Goal: Task Accomplishment & Management: Manage account settings

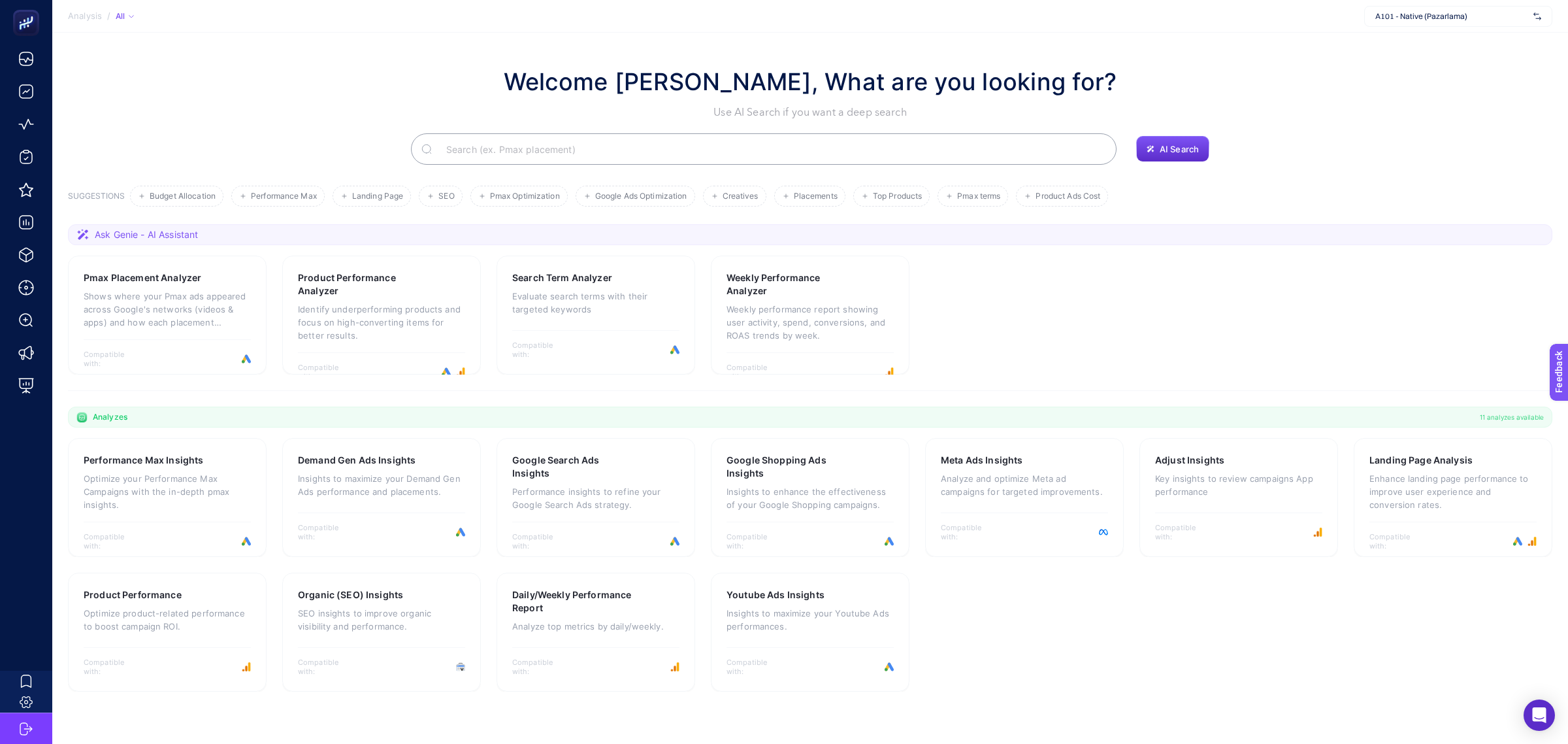
click at [1447, 21] on span "A101 - Native (Pazarlama)" at bounding box center [1452, 16] width 153 height 11
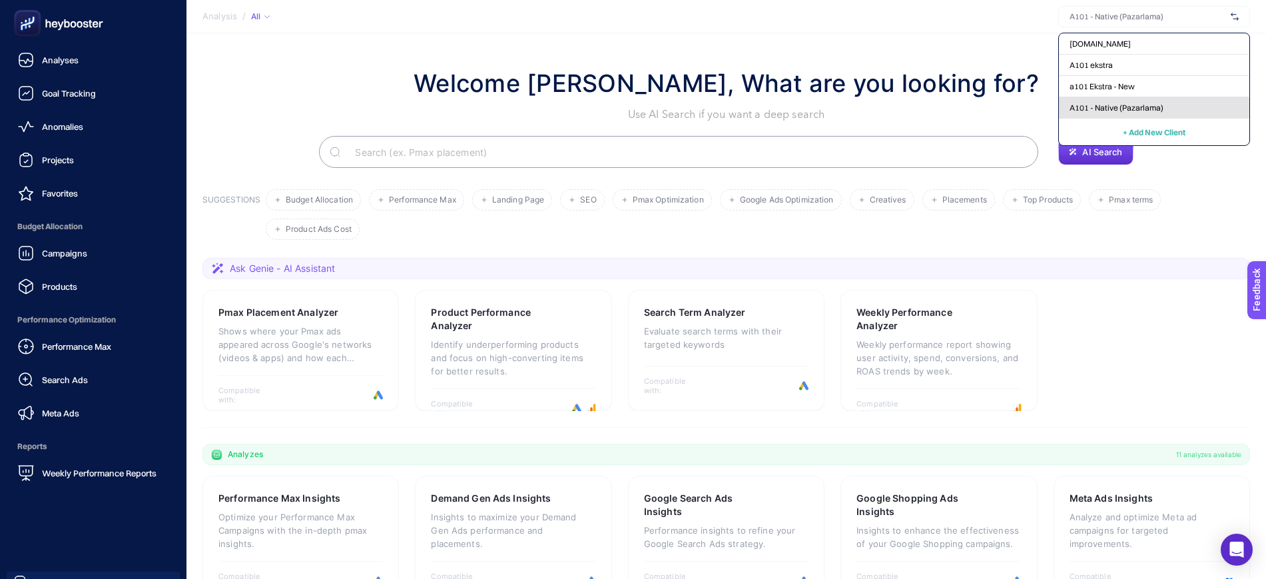
click at [1127, 109] on span "A101 - Native (Pazarlama)" at bounding box center [1116, 108] width 94 height 11
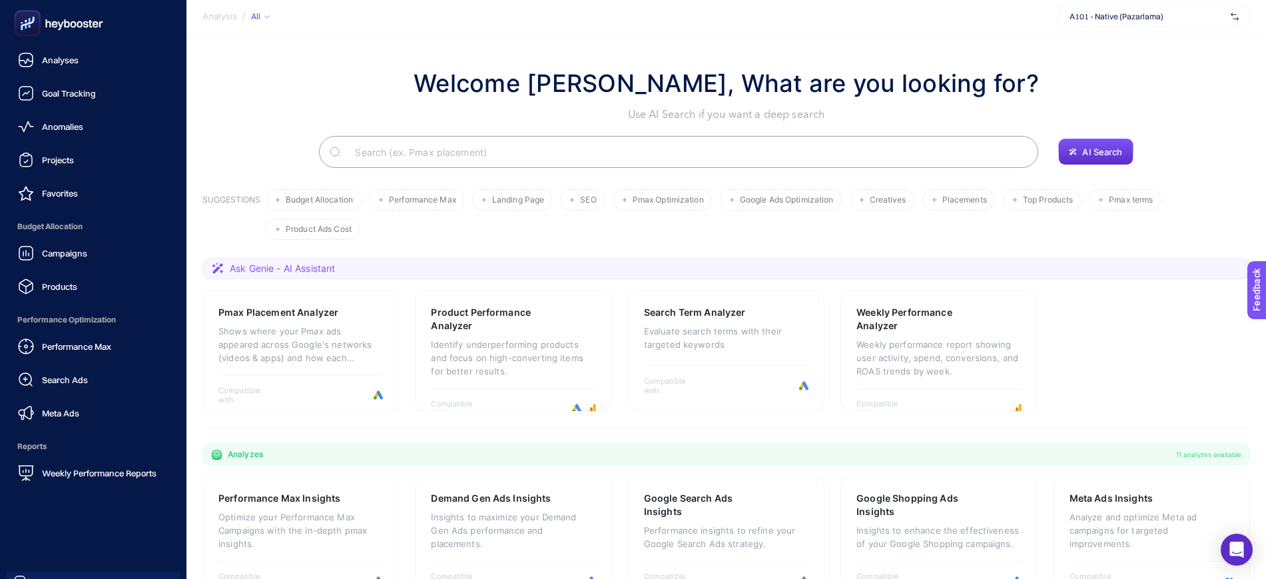
click at [1164, 25] on div "A101 - Native (Pazarlama)" at bounding box center [1154, 16] width 192 height 21
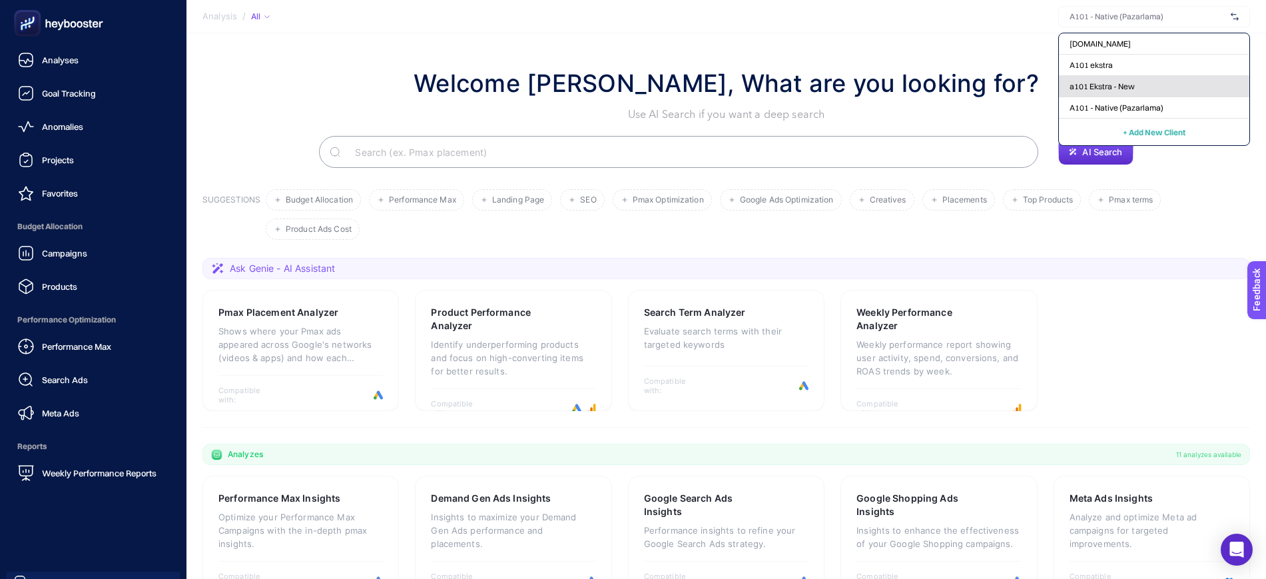
click at [1131, 84] on span "a101 Ekstra - New" at bounding box center [1101, 86] width 65 height 11
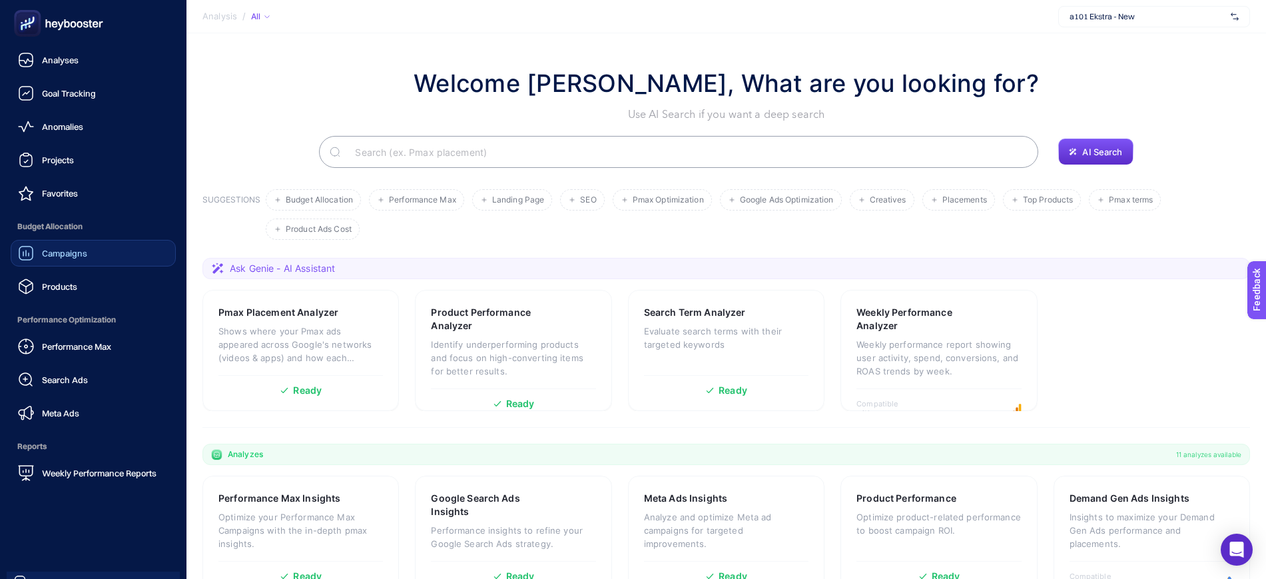
click at [57, 257] on span "Campaigns" at bounding box center [64, 253] width 45 height 11
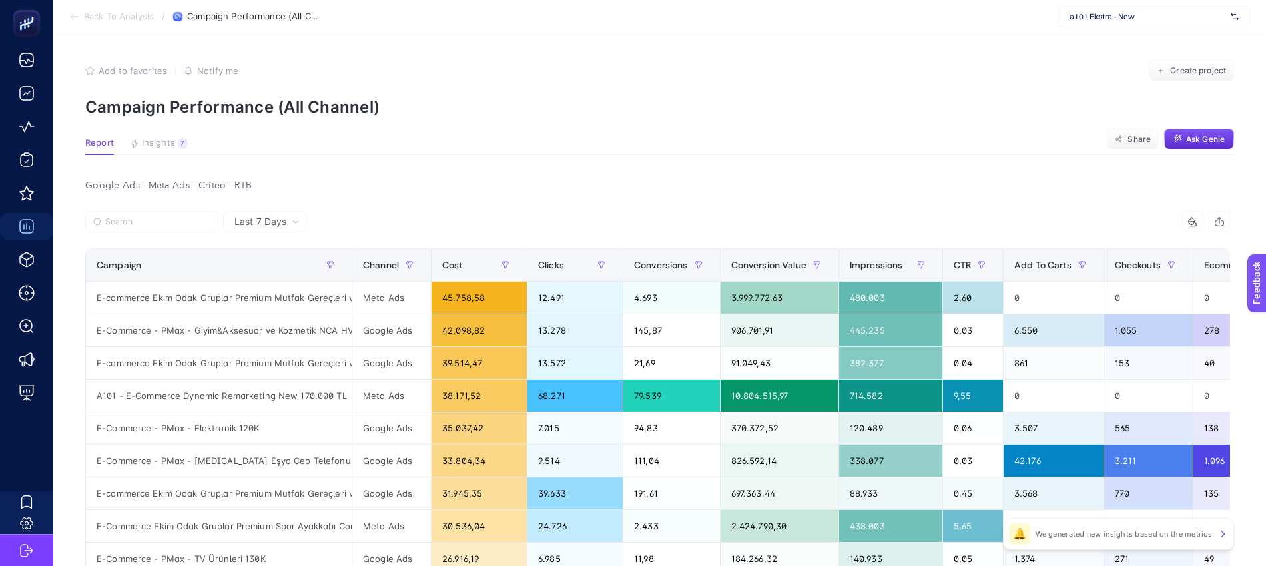
click at [1130, 17] on span "a101 Ekstra - New" at bounding box center [1147, 16] width 156 height 11
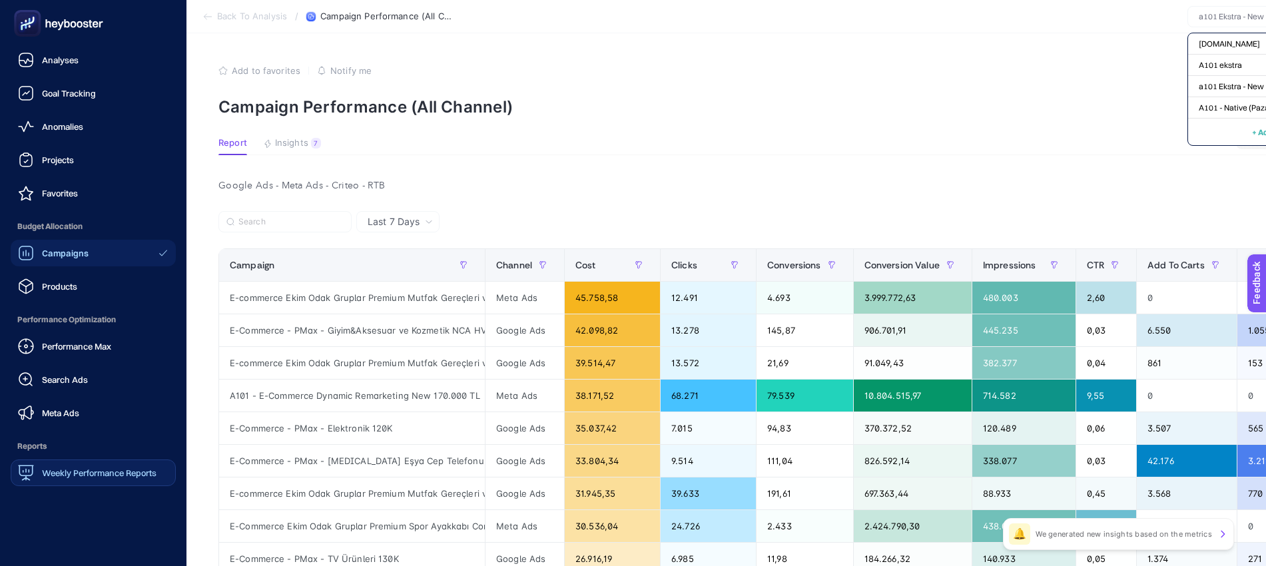
click at [59, 478] on div "Weekly Performance Reports" at bounding box center [87, 473] width 138 height 16
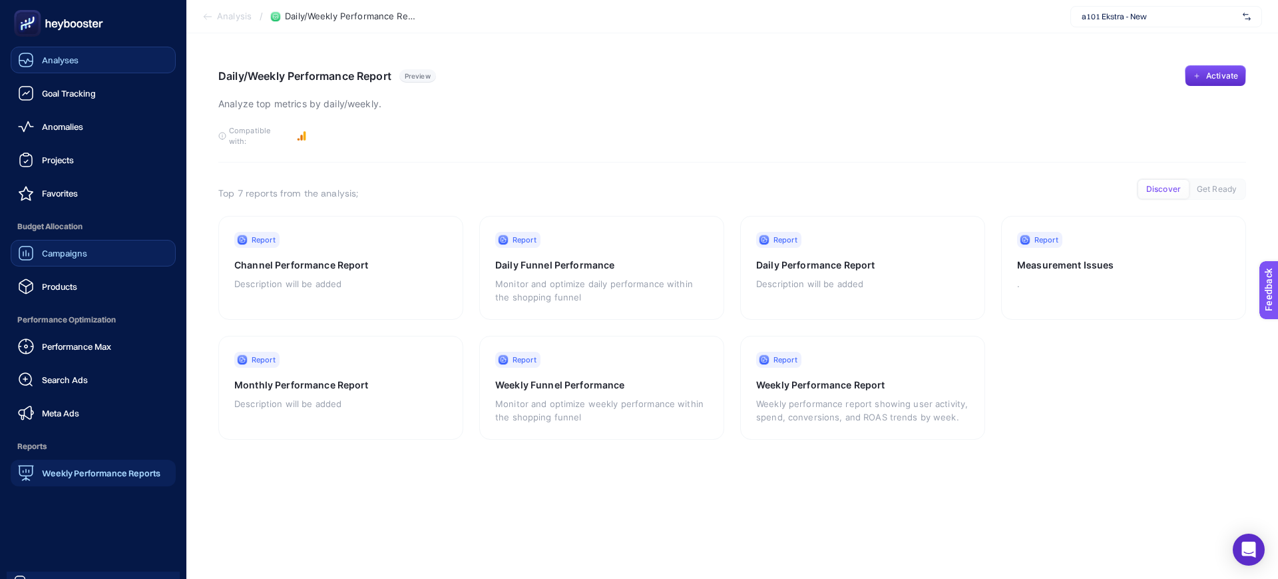
click at [88, 57] on link "Analyses" at bounding box center [93, 60] width 165 height 27
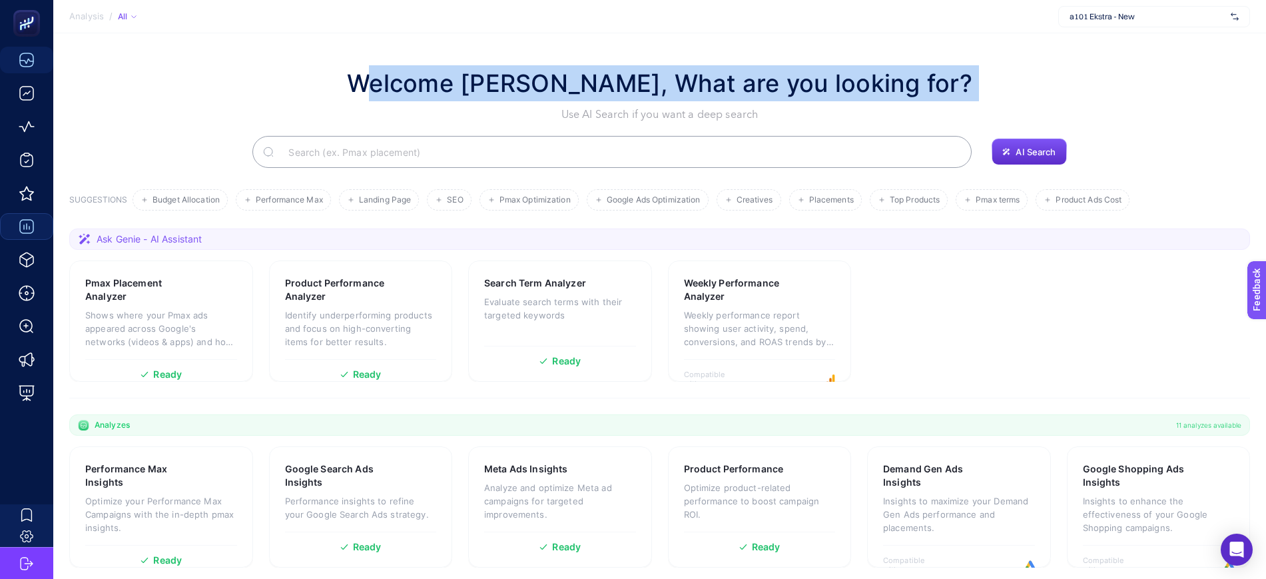
click at [200, 101] on div "Welcome Murtaza Aydoğdu, What are you looking for? Use AI Search if you want a …" at bounding box center [659, 93] width 1181 height 57
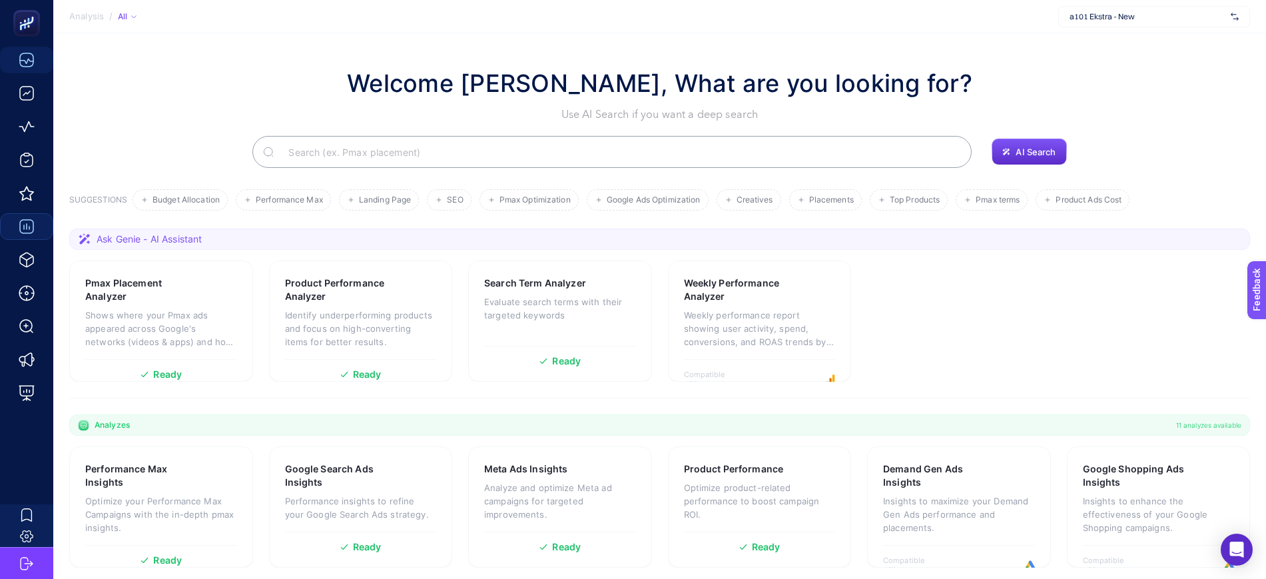
click at [1192, 127] on div "Welcome Murtaza Aydoğdu, What are you looking for? Use AI Search if you want a …" at bounding box center [659, 116] width 1181 height 103
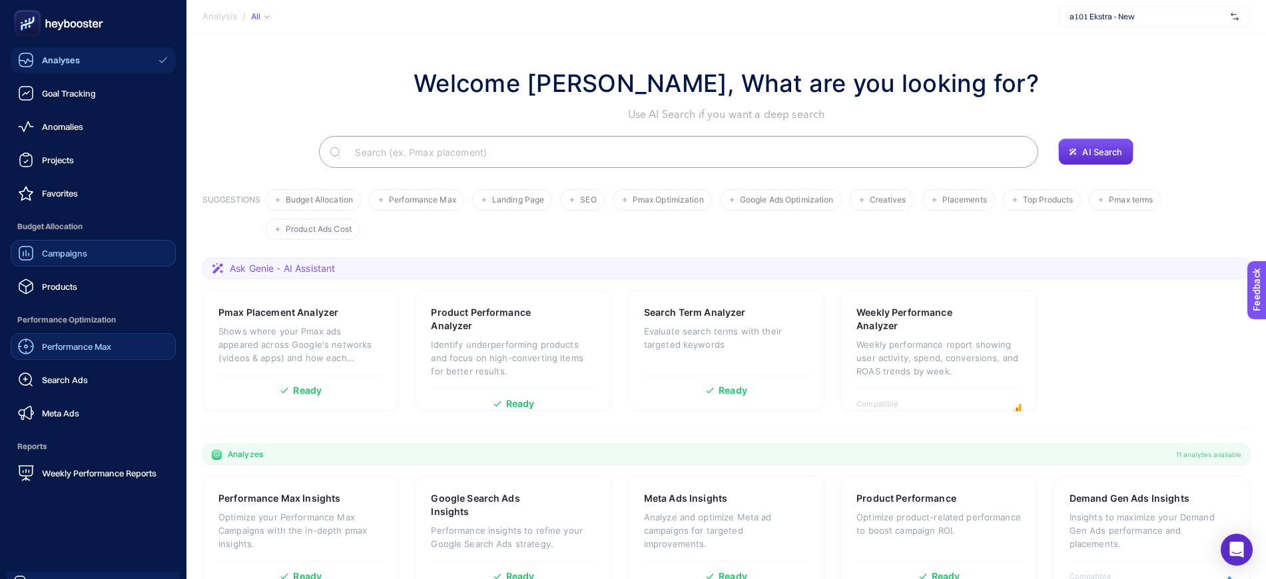
click at [104, 351] on span "Performance Max" at bounding box center [76, 346] width 69 height 11
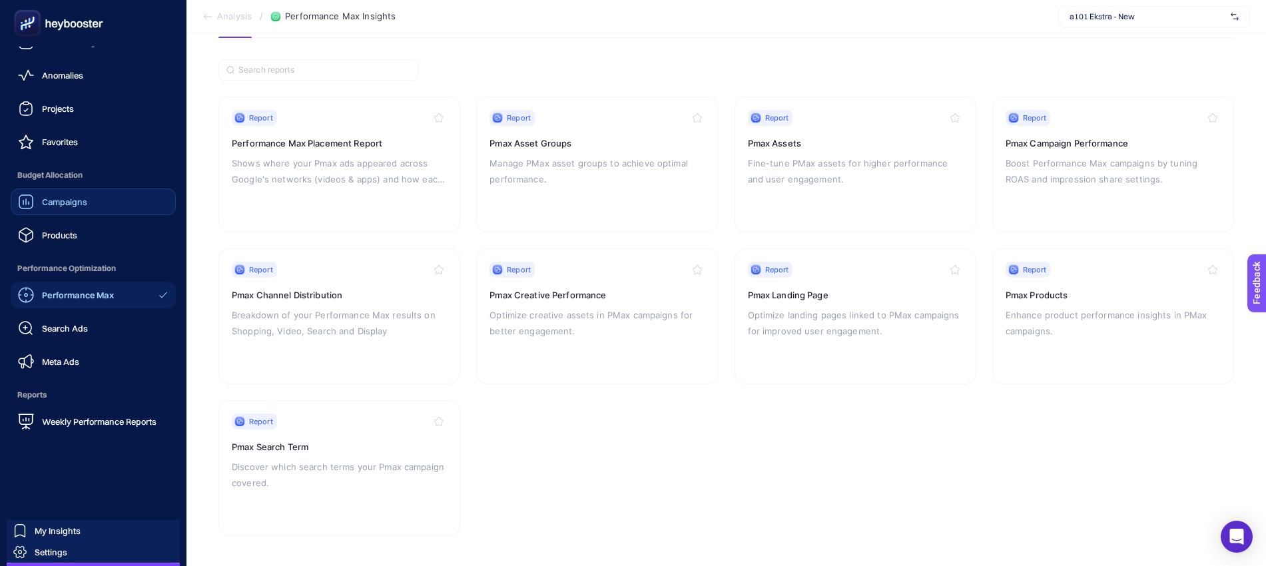
scroll to position [80, 0]
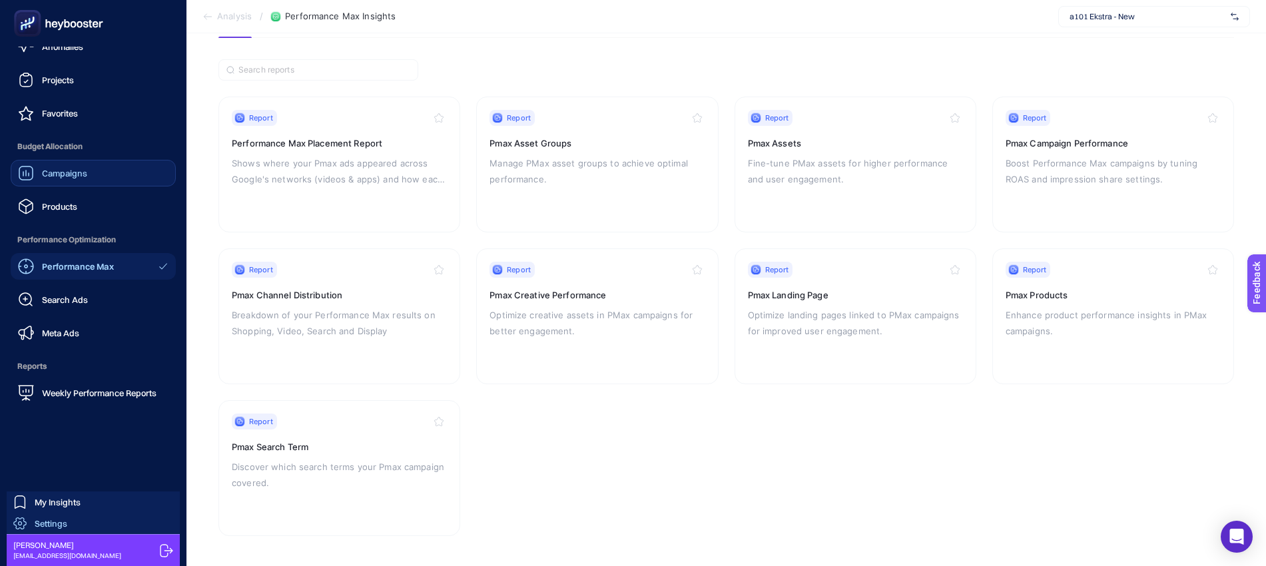
click at [101, 517] on link "Settings" at bounding box center [93, 523] width 173 height 21
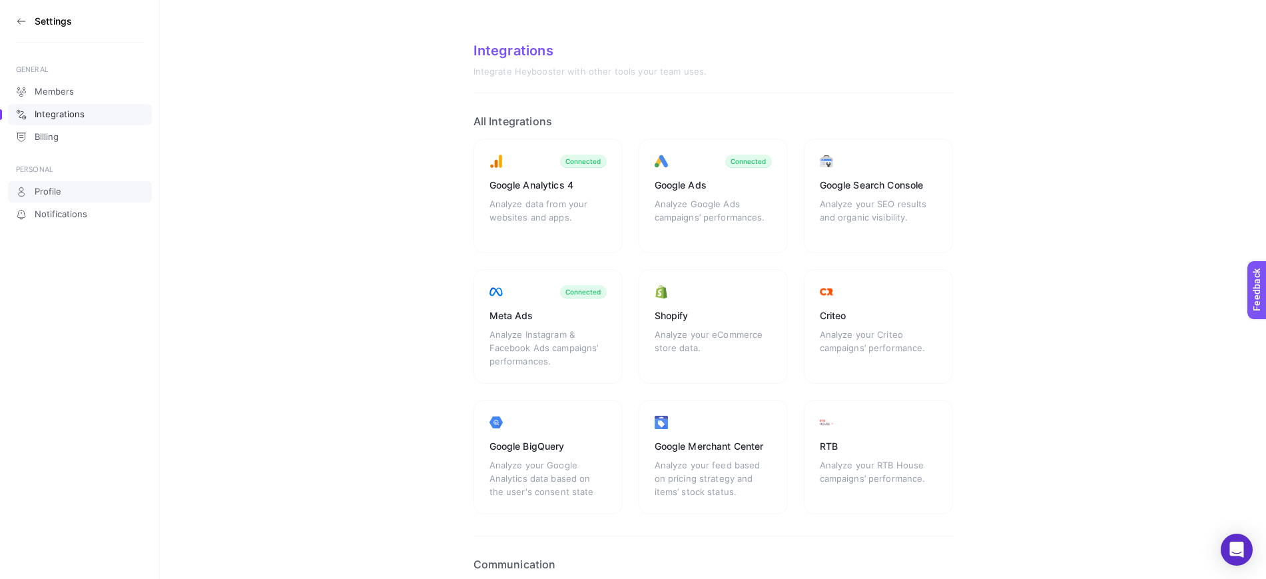
click at [85, 195] on link "Profile" at bounding box center [80, 191] width 144 height 21
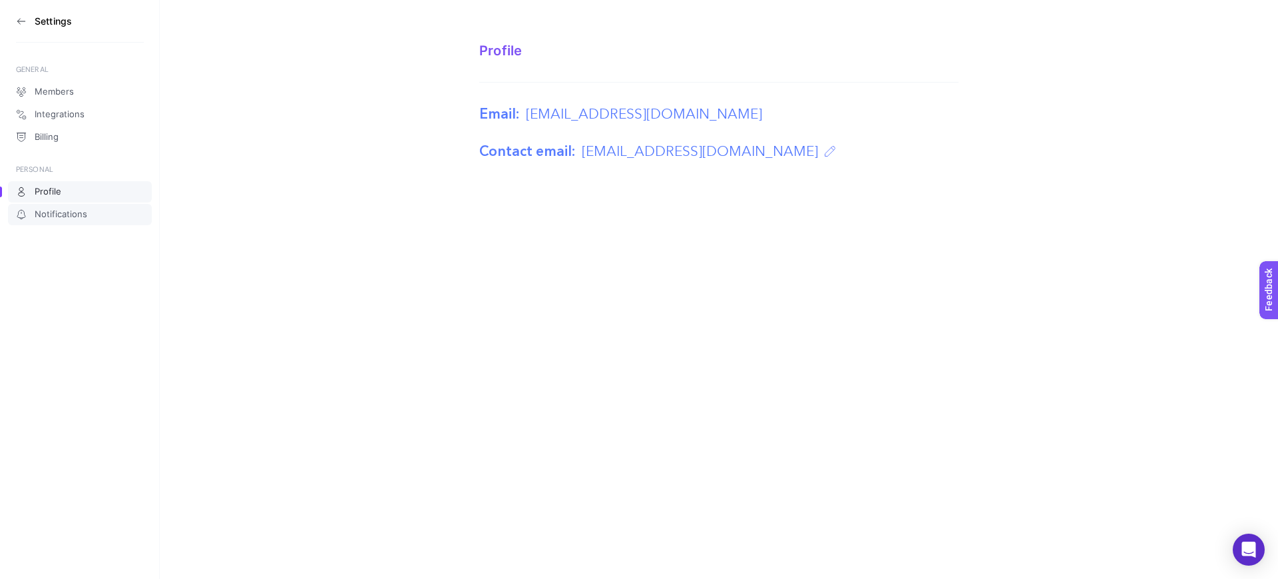
click at [81, 211] on span "Notifications" at bounding box center [61, 214] width 53 height 11
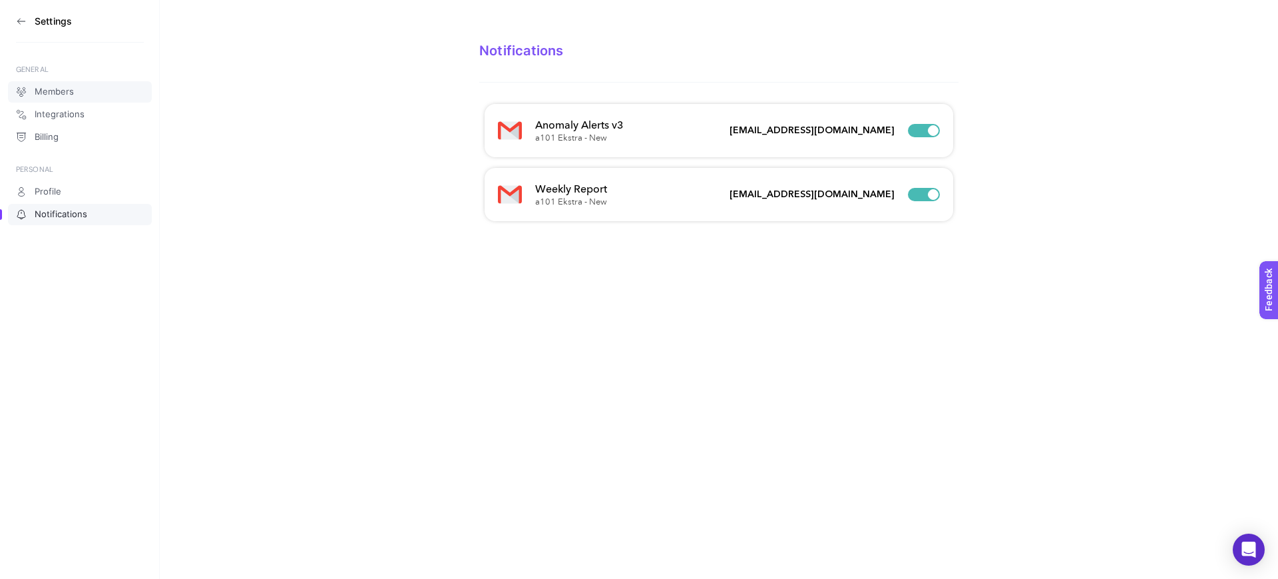
click at [52, 93] on span "Members" at bounding box center [54, 92] width 39 height 11
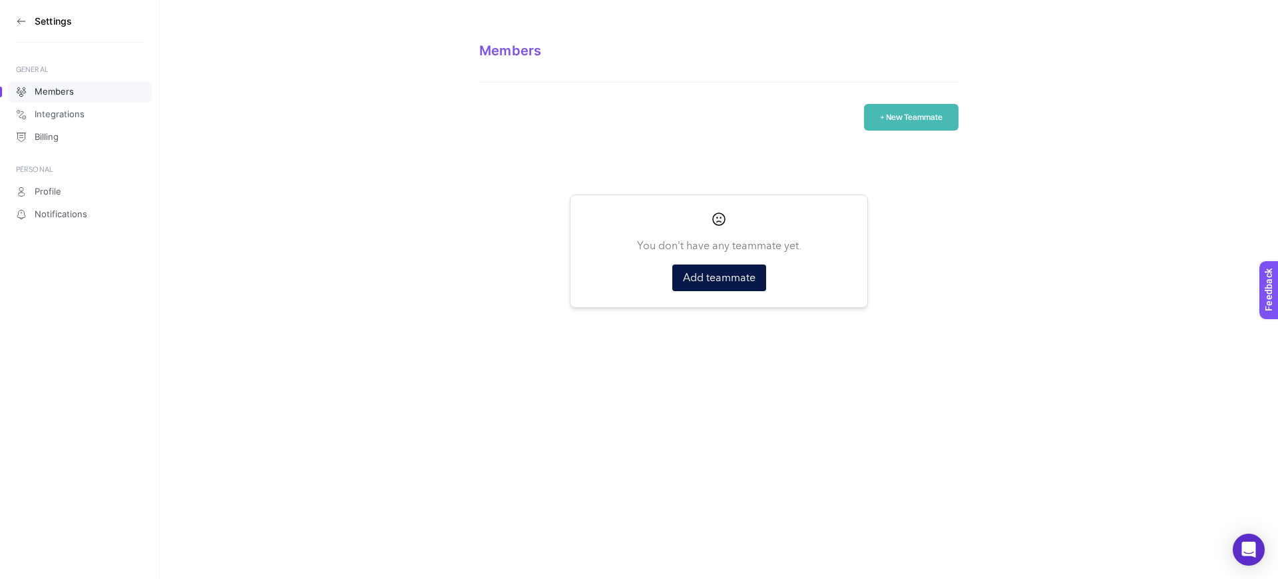
click at [907, 125] on button "+ New Teammate" at bounding box center [911, 117] width 95 height 27
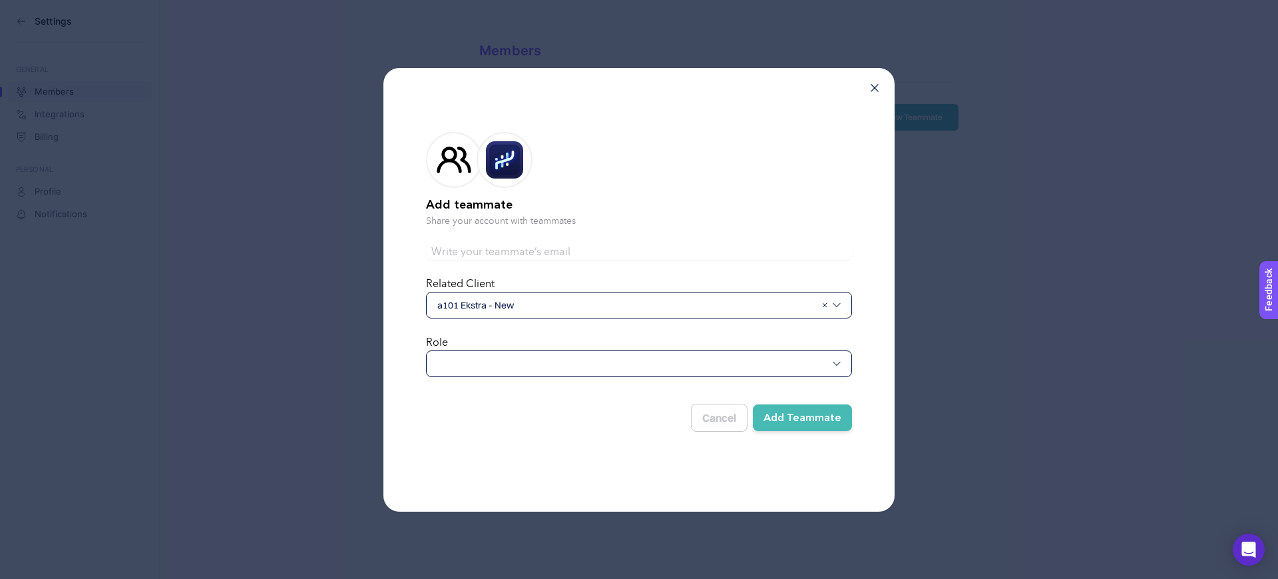
click at [522, 300] on span "a101 Ekstra - New" at bounding box center [626, 304] width 378 height 13
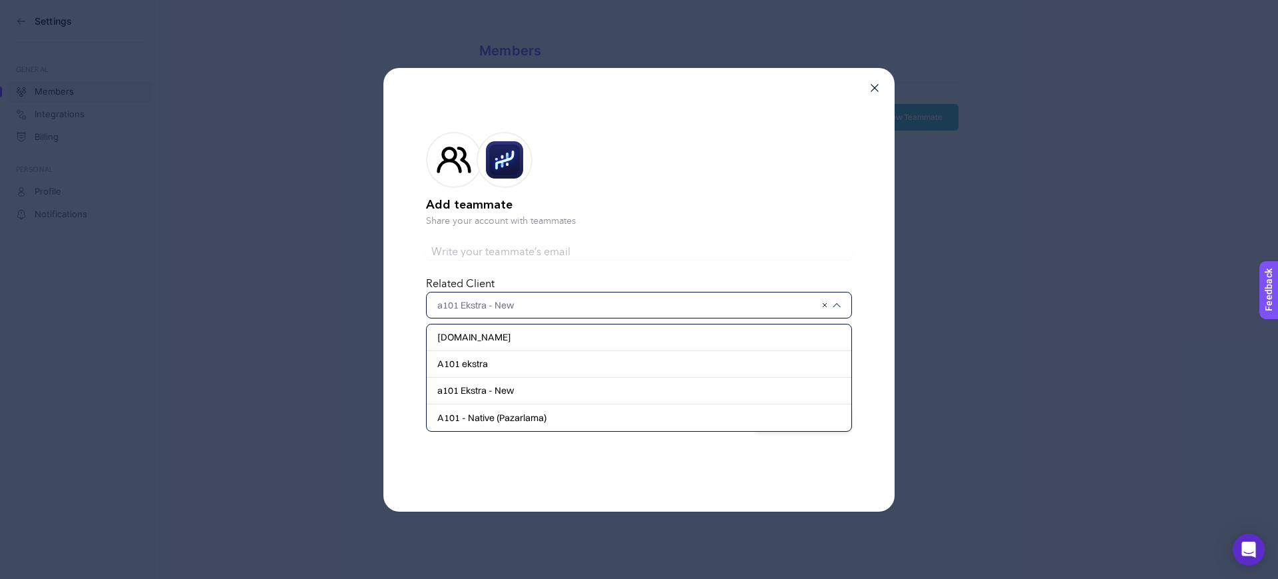
click at [521, 301] on input "text" at bounding box center [626, 304] width 378 height 13
click at [523, 248] on input "text" at bounding box center [639, 252] width 426 height 16
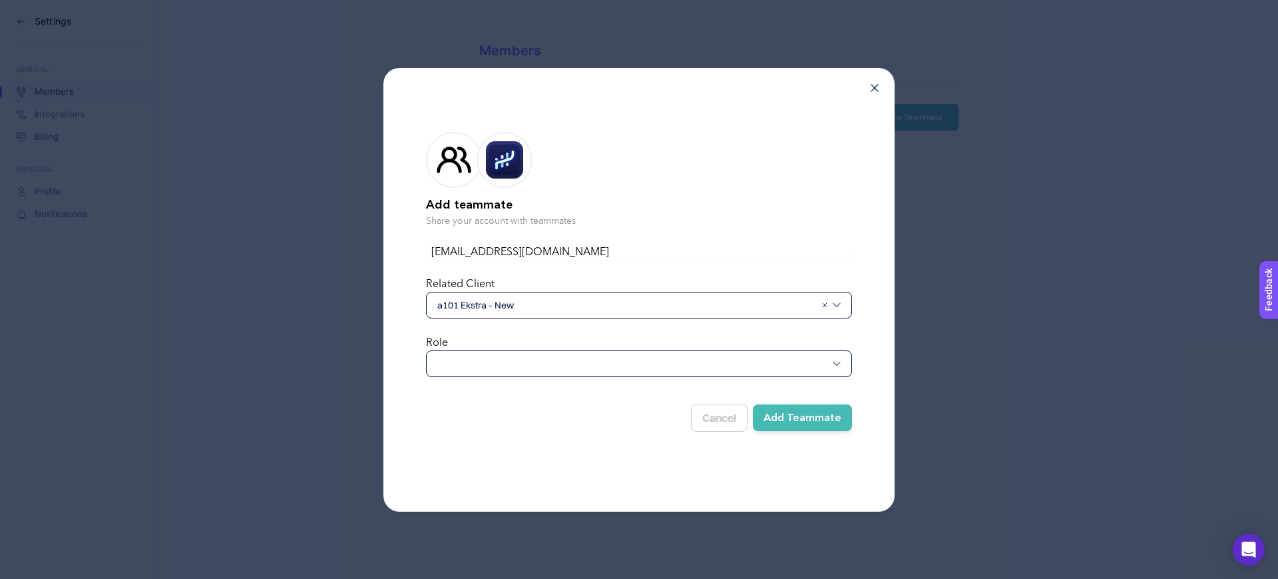
type input "emre.karakuzu@nativemedia.com.tr"
click at [633, 365] on div at bounding box center [639, 363] width 426 height 27
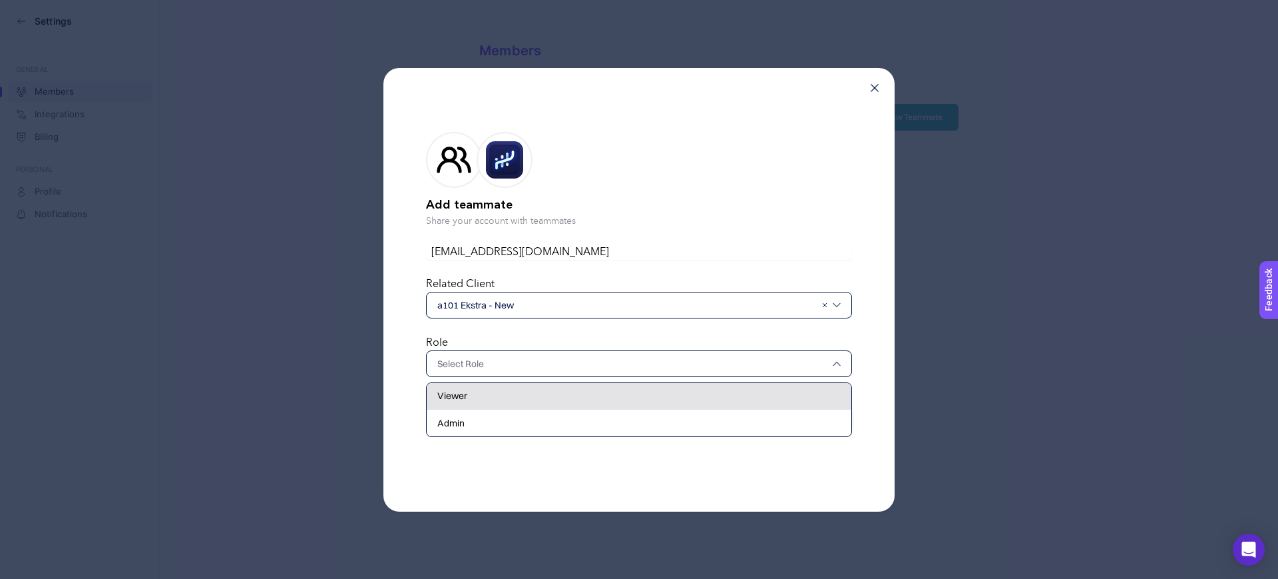
click at [576, 403] on div "Viewer" at bounding box center [639, 396] width 425 height 27
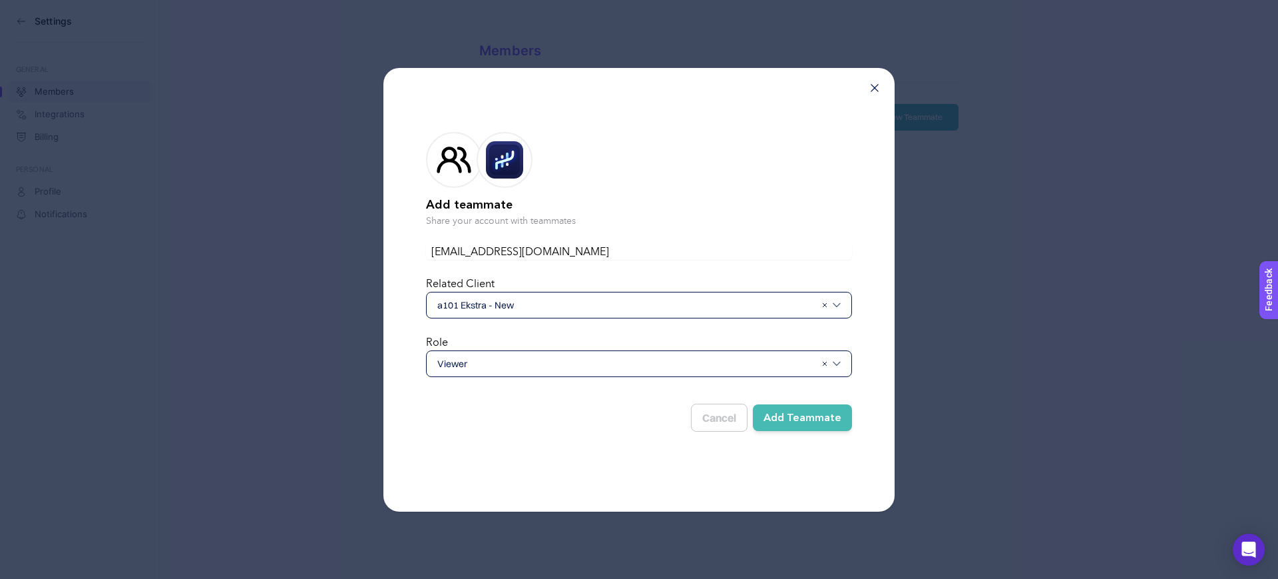
click at [750, 362] on span "Viewer" at bounding box center [626, 363] width 378 height 13
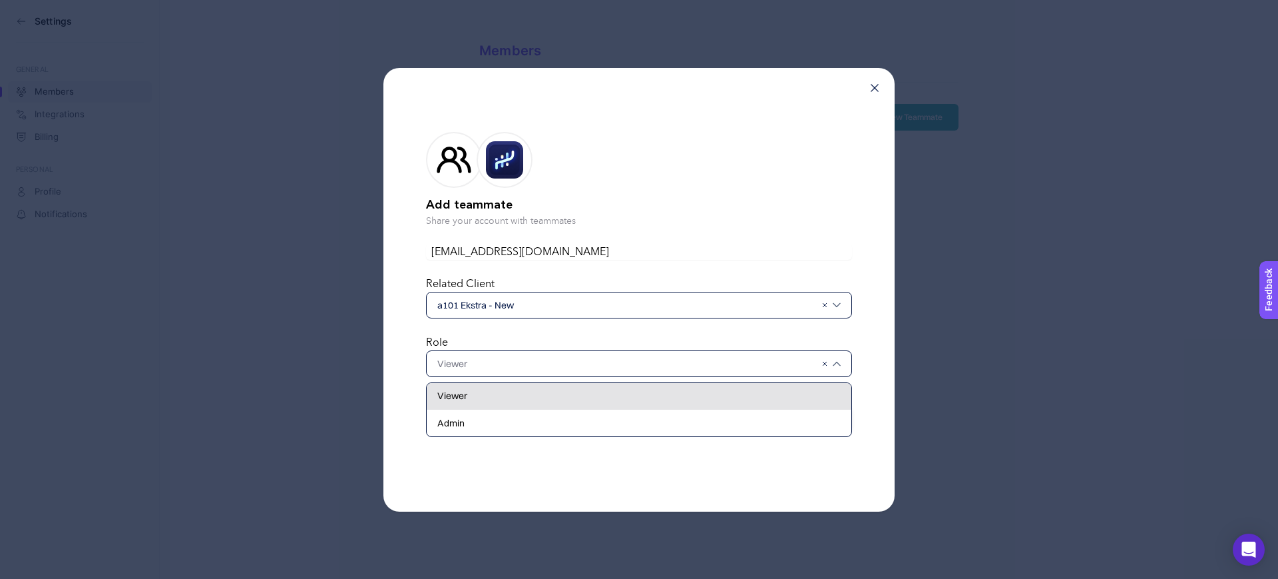
click at [565, 388] on div "Viewer" at bounding box center [639, 396] width 425 height 27
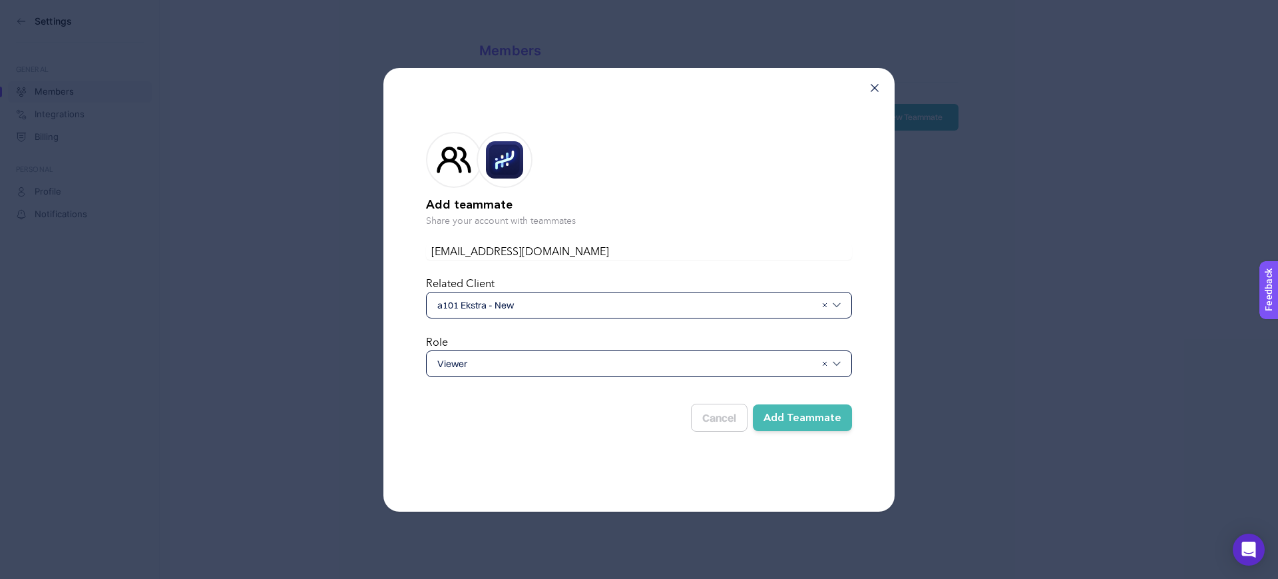
click at [623, 250] on input "emre.karakuzu@nativemedia.com.tr" at bounding box center [639, 252] width 426 height 16
click at [812, 418] on button "Add Teammate" at bounding box center [802, 417] width 99 height 27
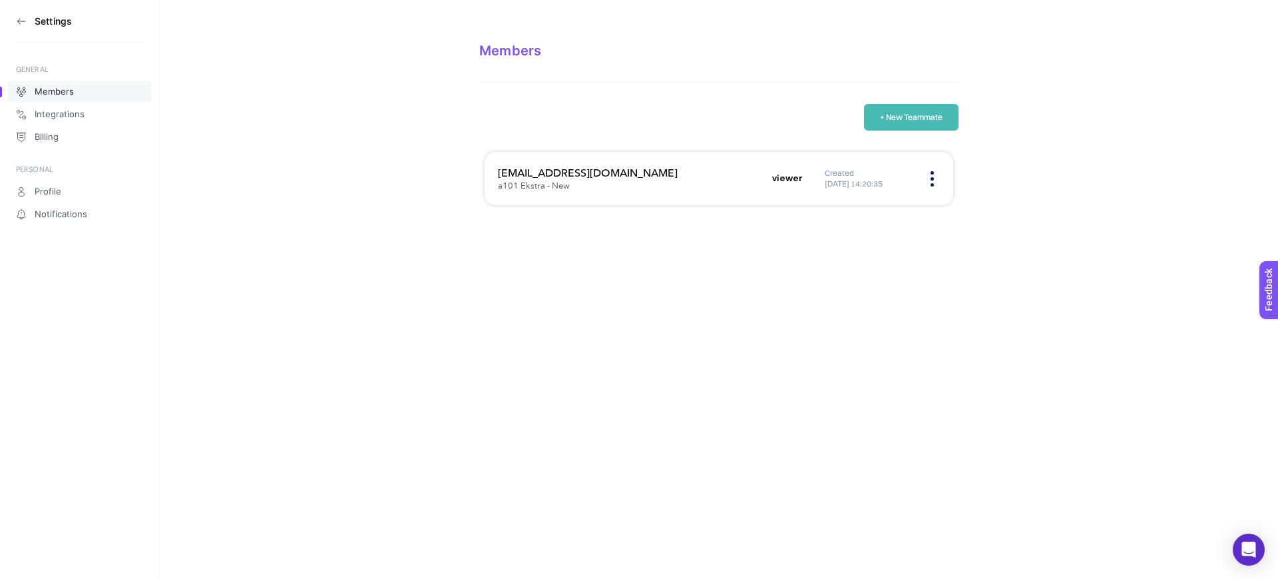
click at [903, 130] on button "+ New Teammate" at bounding box center [911, 117] width 95 height 27
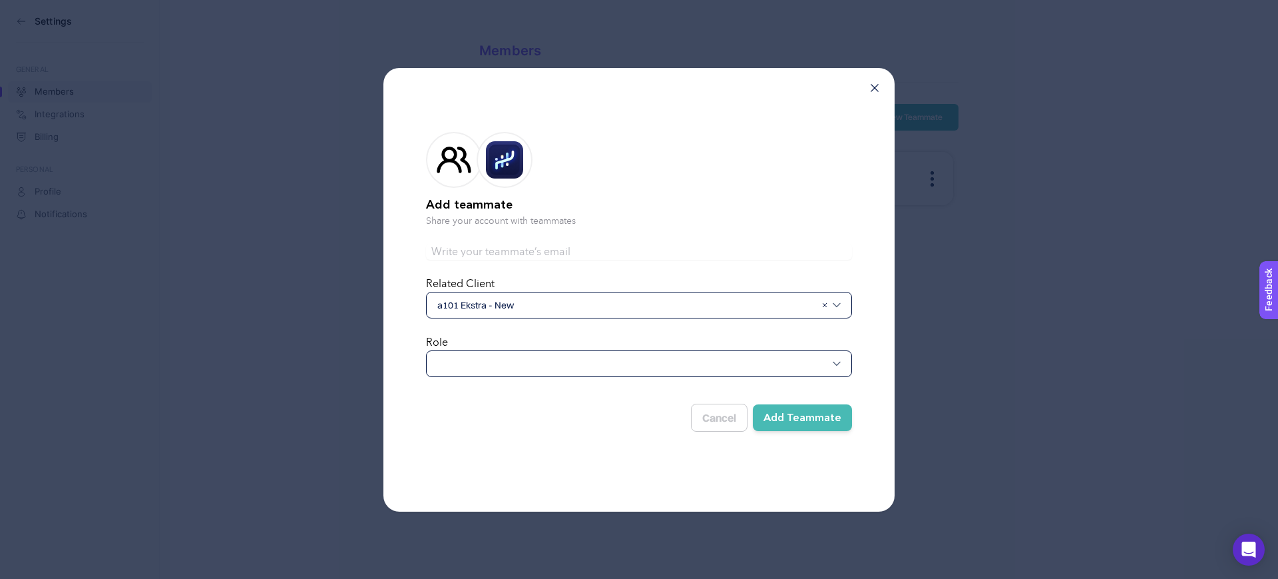
click at [521, 248] on input "text" at bounding box center [639, 252] width 426 height 16
type input "omer.herdem@natiivemedia.com.tr"
click at [606, 369] on div at bounding box center [639, 363] width 426 height 27
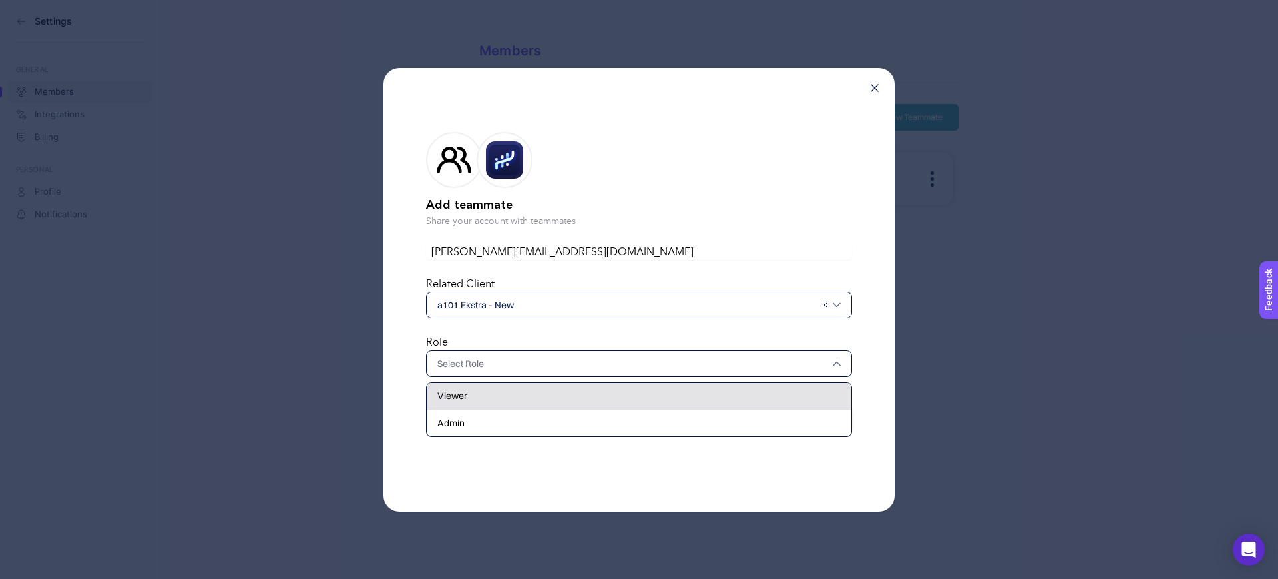
click at [529, 386] on div "Viewer" at bounding box center [639, 396] width 425 height 27
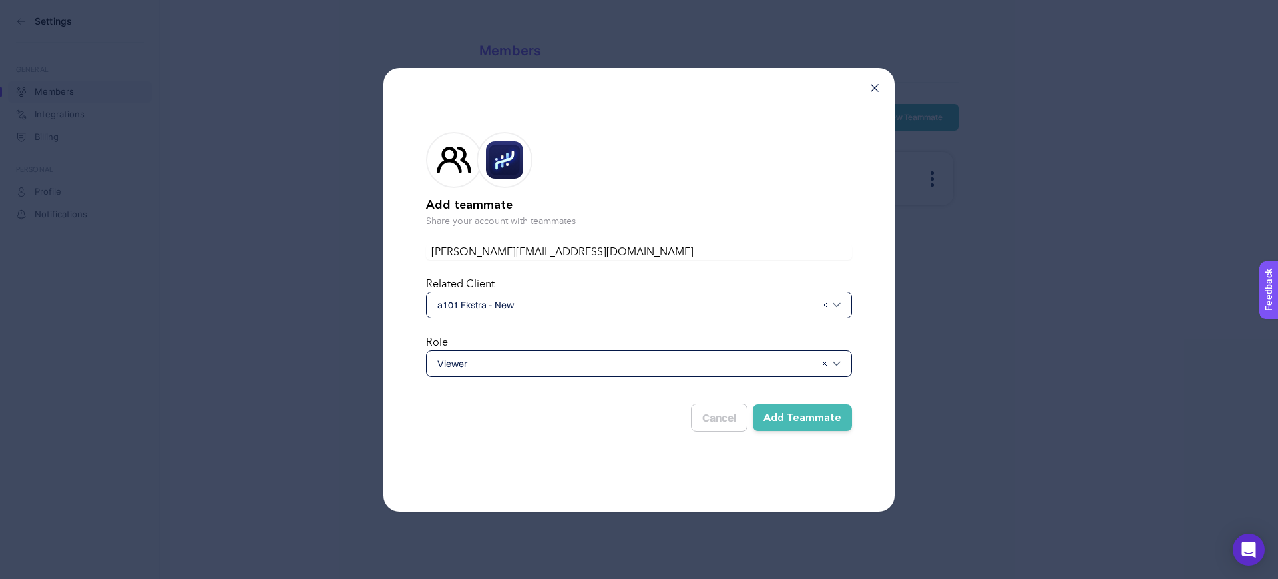
click at [619, 442] on form "Add teammate Share your account with teammates omer.herdem@natiivemedia.com.tr …" at bounding box center [639, 279] width 426 height 337
click at [801, 419] on button "Add Teammate" at bounding box center [802, 417] width 99 height 27
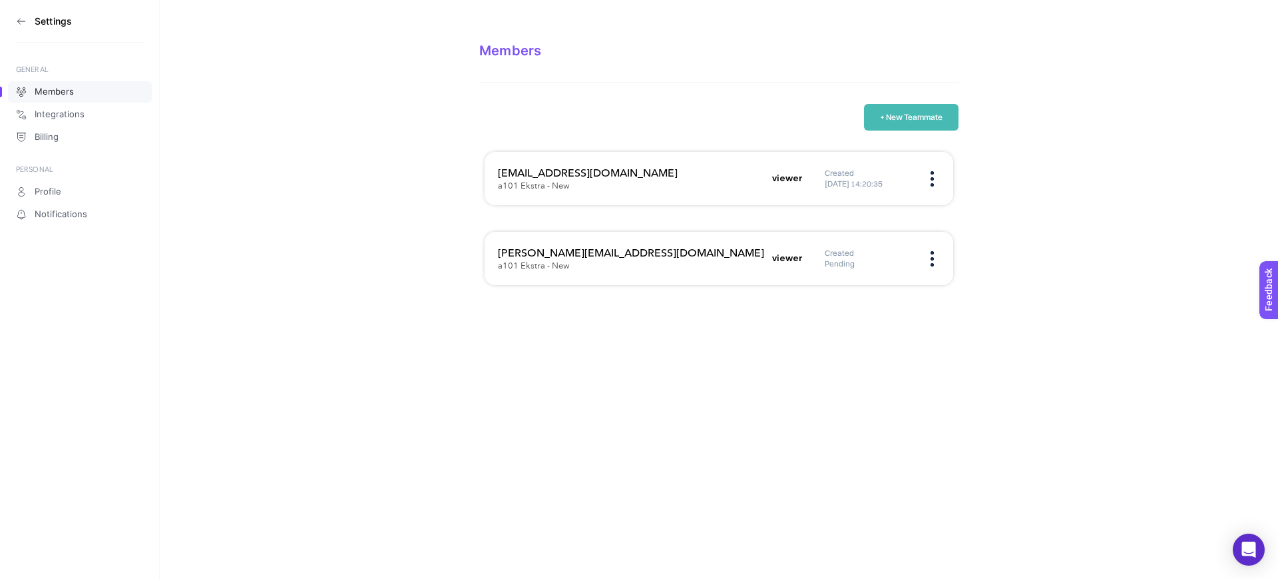
click at [898, 117] on button "+ New Teammate" at bounding box center [911, 117] width 95 height 27
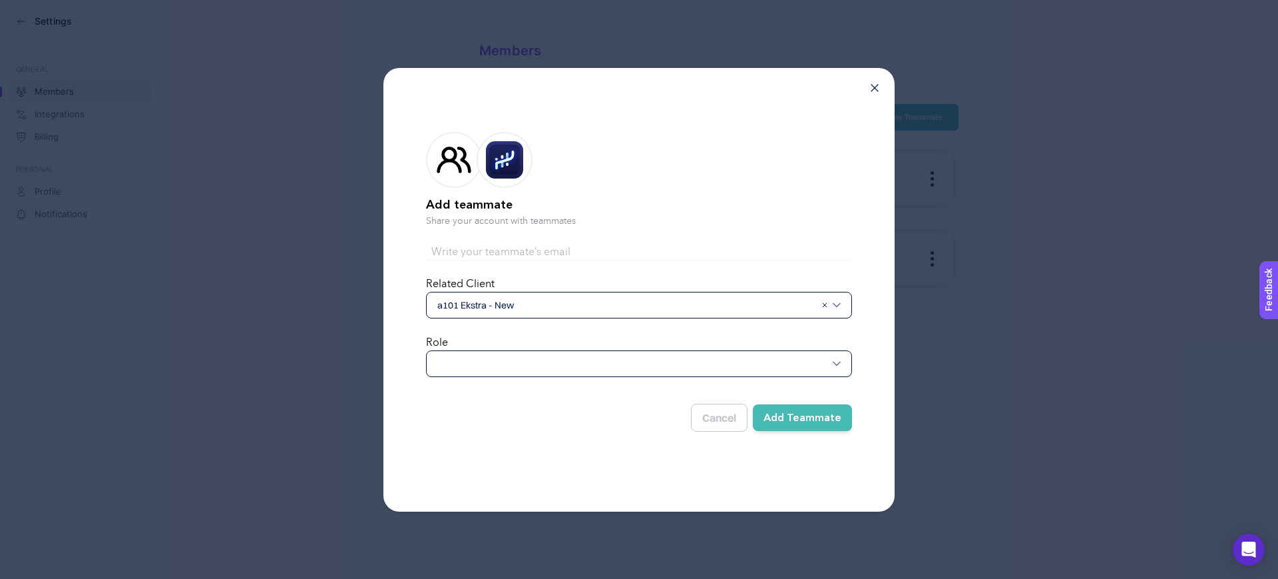
drag, startPoint x: 521, startPoint y: 218, endPoint x: 518, endPoint y: 236, distance: 18.2
click at [519, 220] on p "Share your account with teammates" at bounding box center [639, 220] width 426 height 13
click at [509, 254] on input "text" at bounding box center [639, 252] width 426 height 16
click at [526, 246] on input "text" at bounding box center [639, 252] width 426 height 16
type input "delal.karaogul@nativemedia.com.tr"
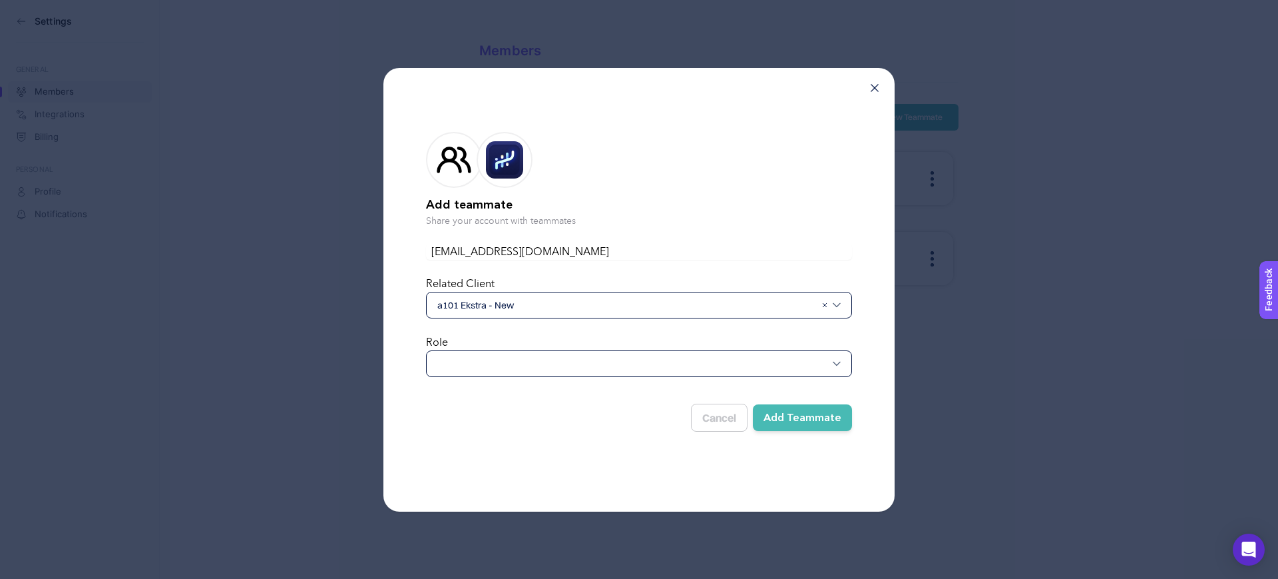
drag, startPoint x: 506, startPoint y: 365, endPoint x: 513, endPoint y: 378, distance: 15.2
click at [503, 364] on div at bounding box center [639, 363] width 426 height 27
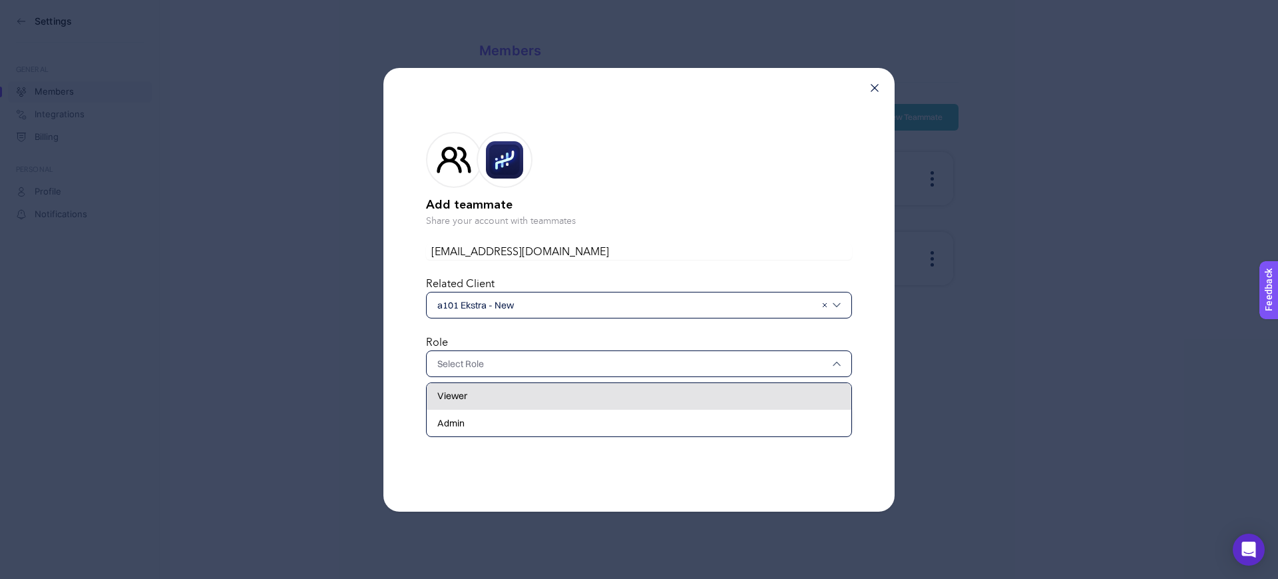
click at [501, 394] on div "Viewer" at bounding box center [639, 396] width 425 height 27
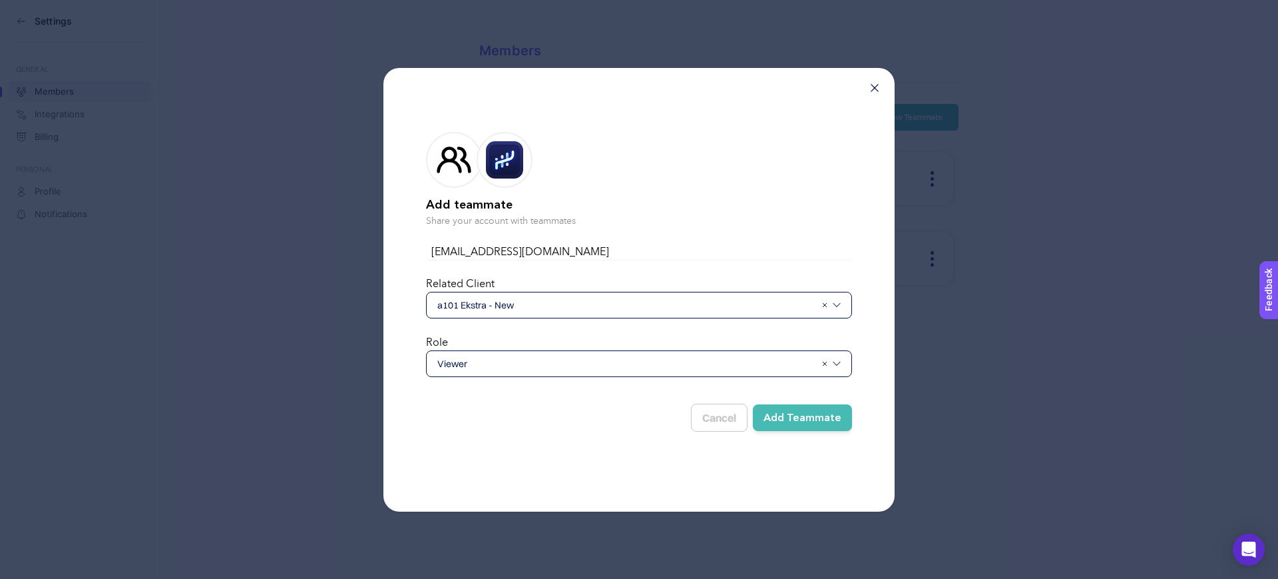
click at [820, 405] on button "Add Teammate" at bounding box center [802, 417] width 99 height 27
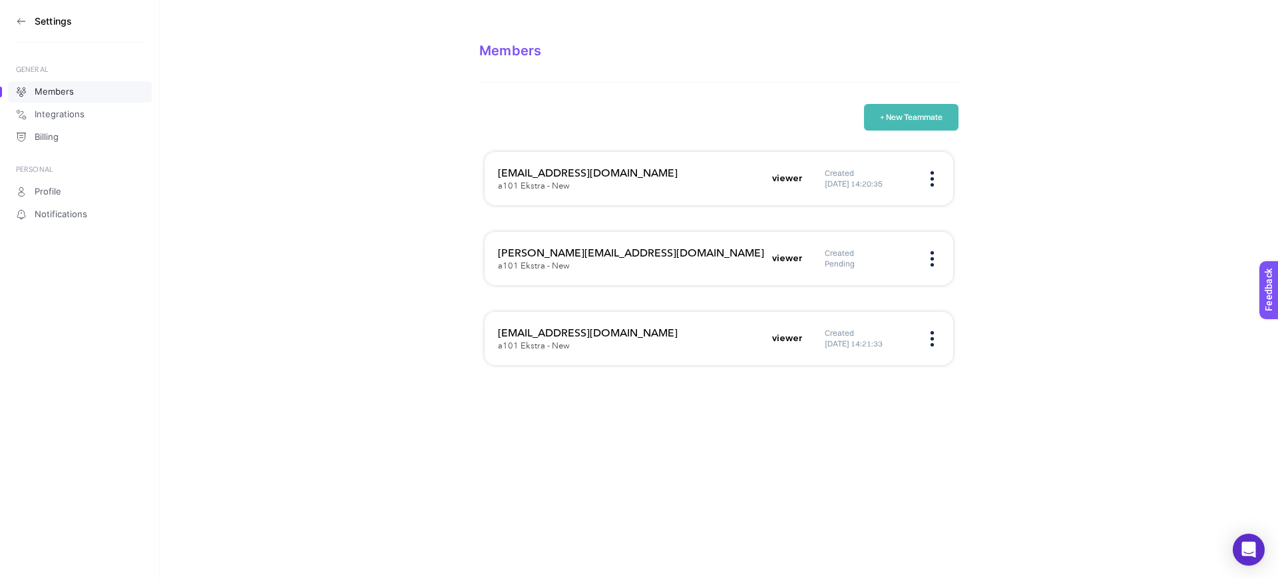
click at [892, 129] on button "+ New Teammate" at bounding box center [911, 117] width 95 height 27
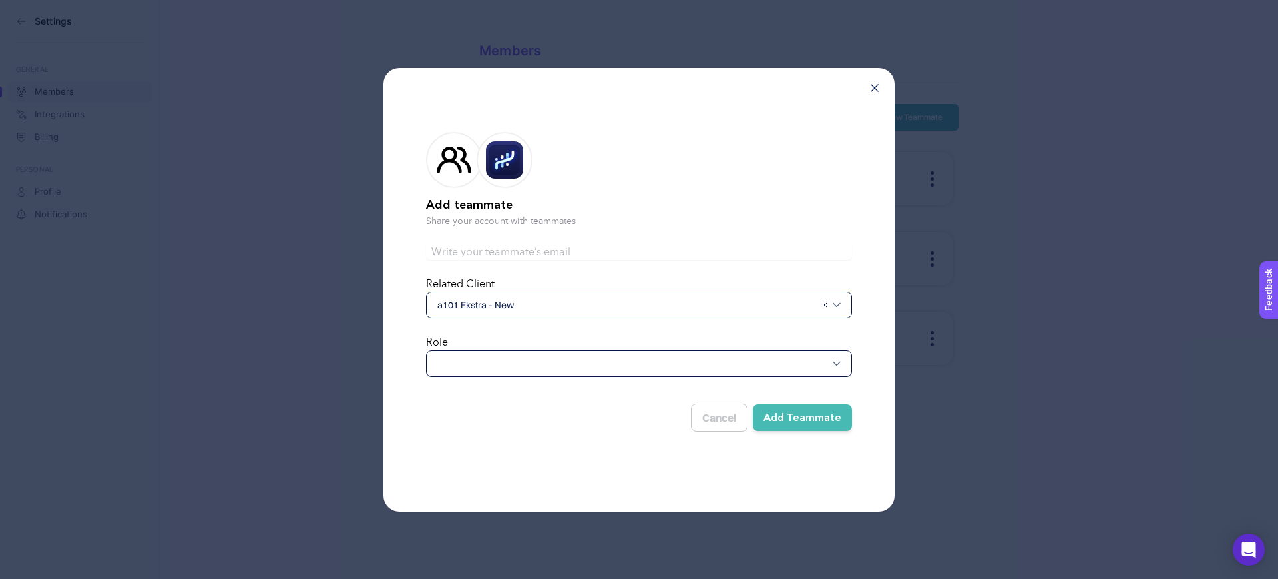
click at [551, 245] on input "text" at bounding box center [639, 252] width 426 height 16
type input "imran.topkaraoglu@nativemedia.com.tr"
click at [634, 366] on div at bounding box center [639, 363] width 426 height 27
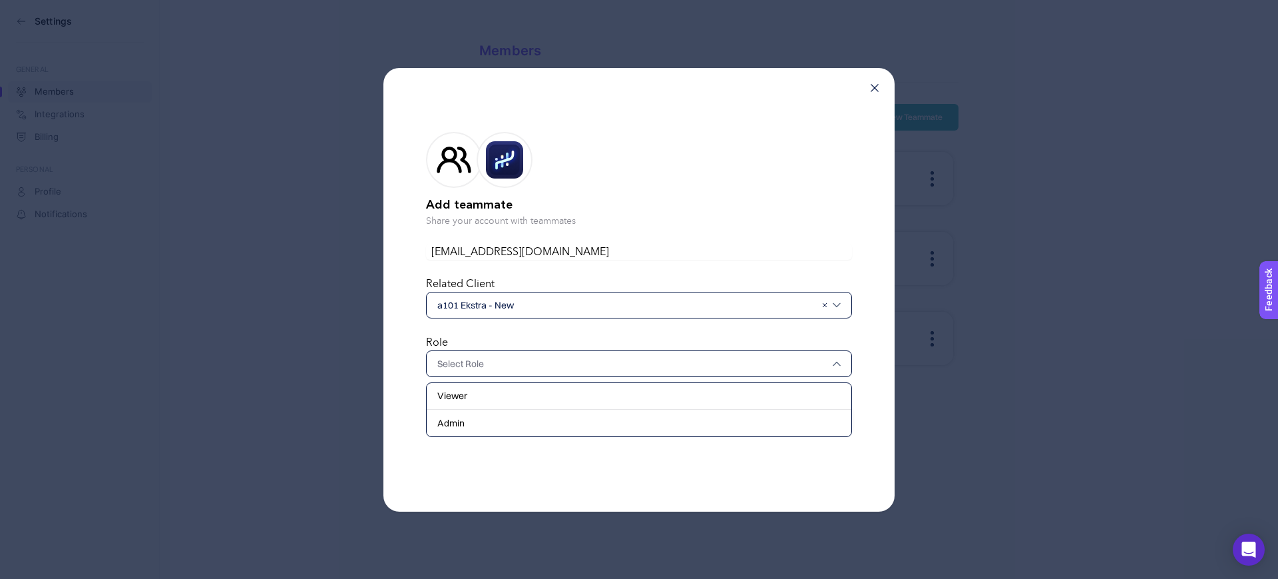
drag, startPoint x: 630, startPoint y: 388, endPoint x: 633, endPoint y: 394, distance: 6.9
click at [631, 391] on div "Viewer" at bounding box center [639, 396] width 425 height 27
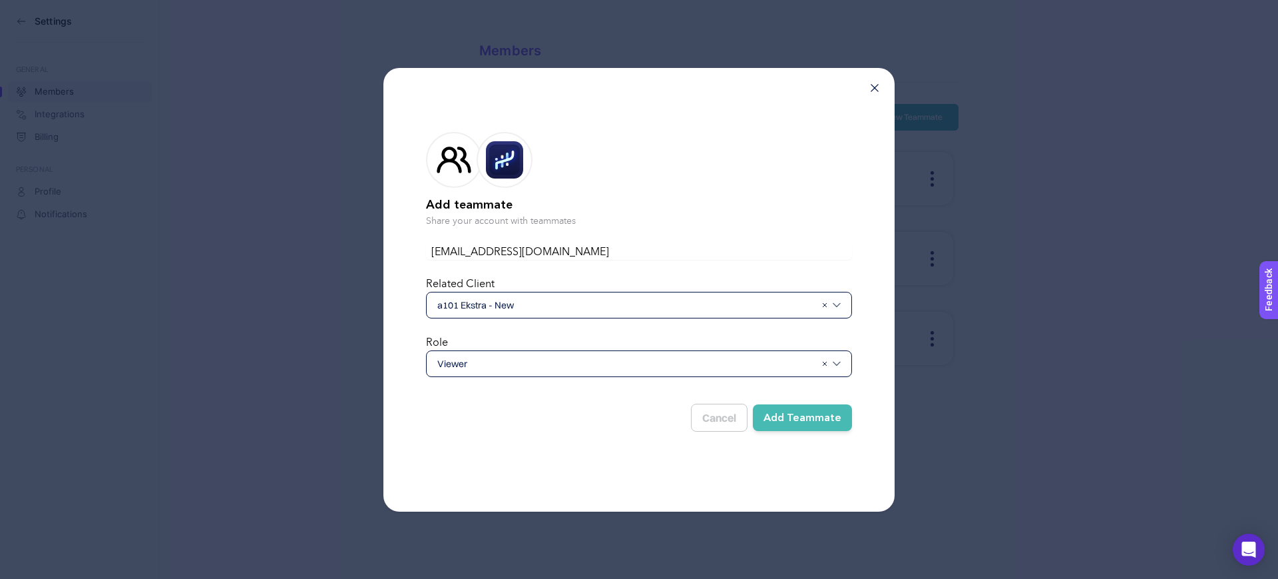
click at [799, 415] on button "Add Teammate" at bounding box center [802, 417] width 99 height 27
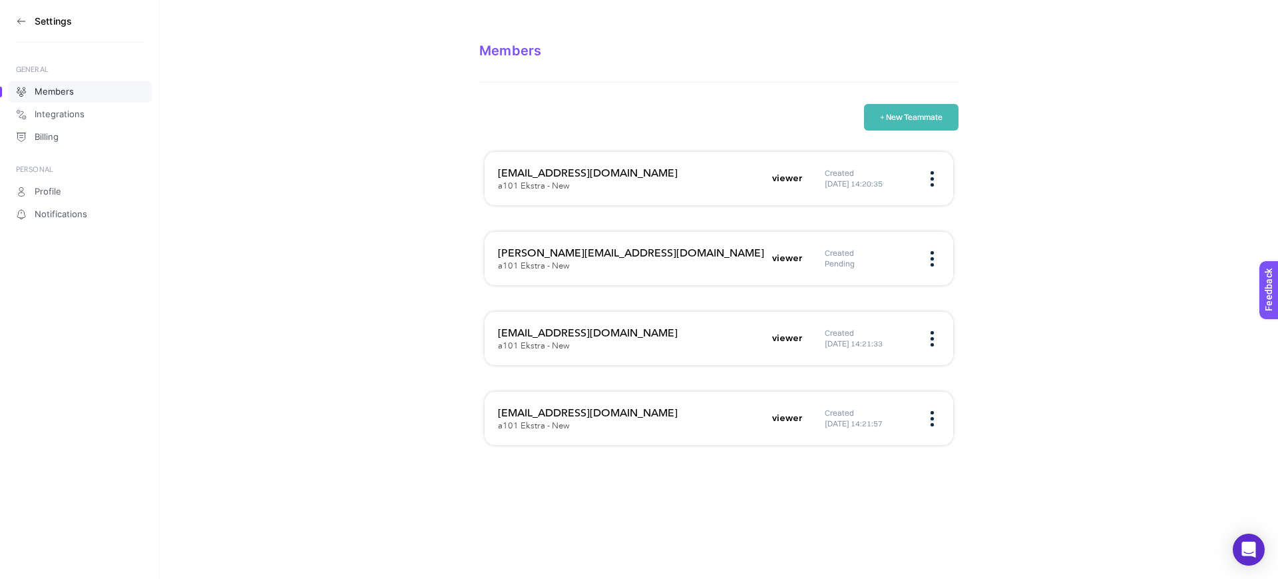
click at [18, 21] on icon at bounding box center [20, 21] width 7 height 0
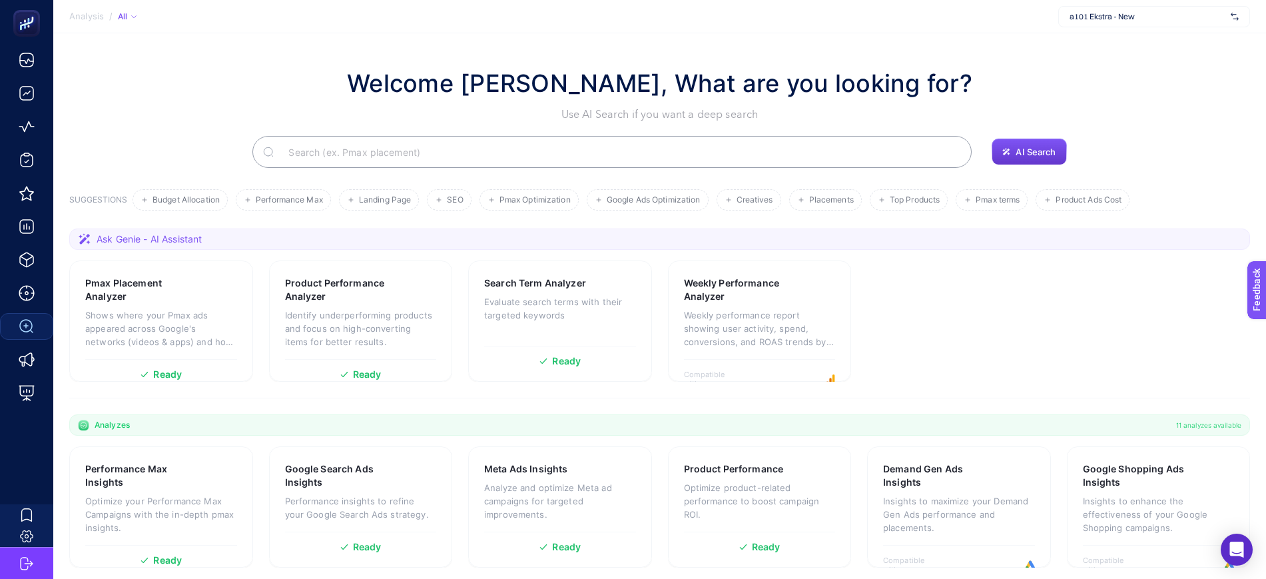
click at [1005, 158] on button "AI Search" at bounding box center [1028, 151] width 75 height 27
click at [1025, 154] on span "AI Search" at bounding box center [1035, 151] width 40 height 11
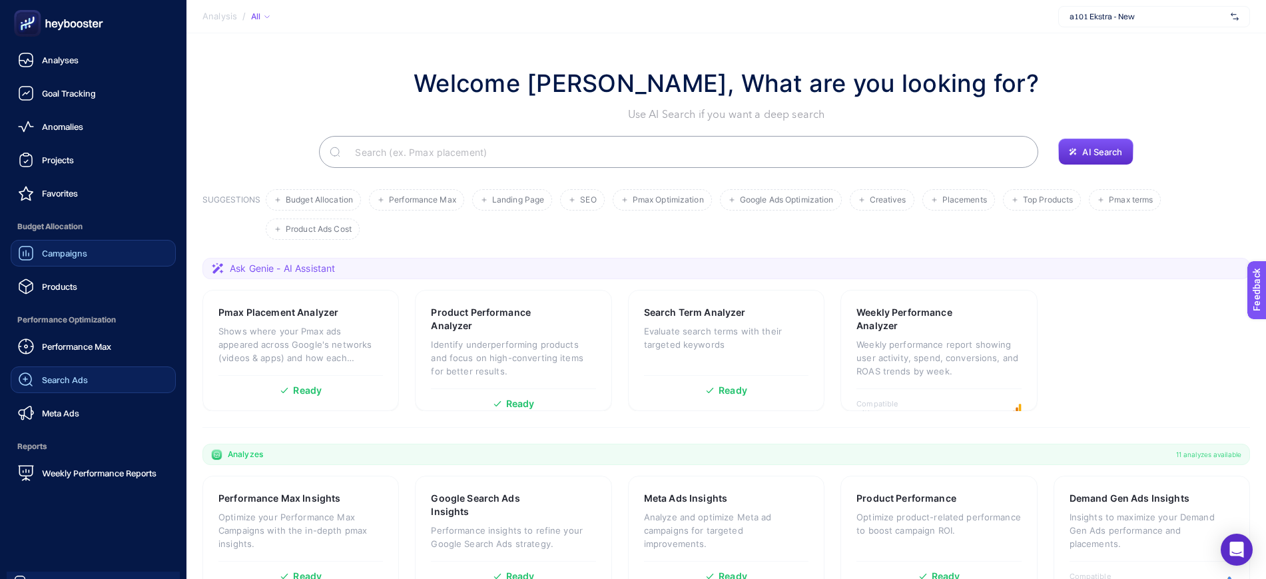
click at [58, 250] on span "Campaigns" at bounding box center [64, 253] width 45 height 11
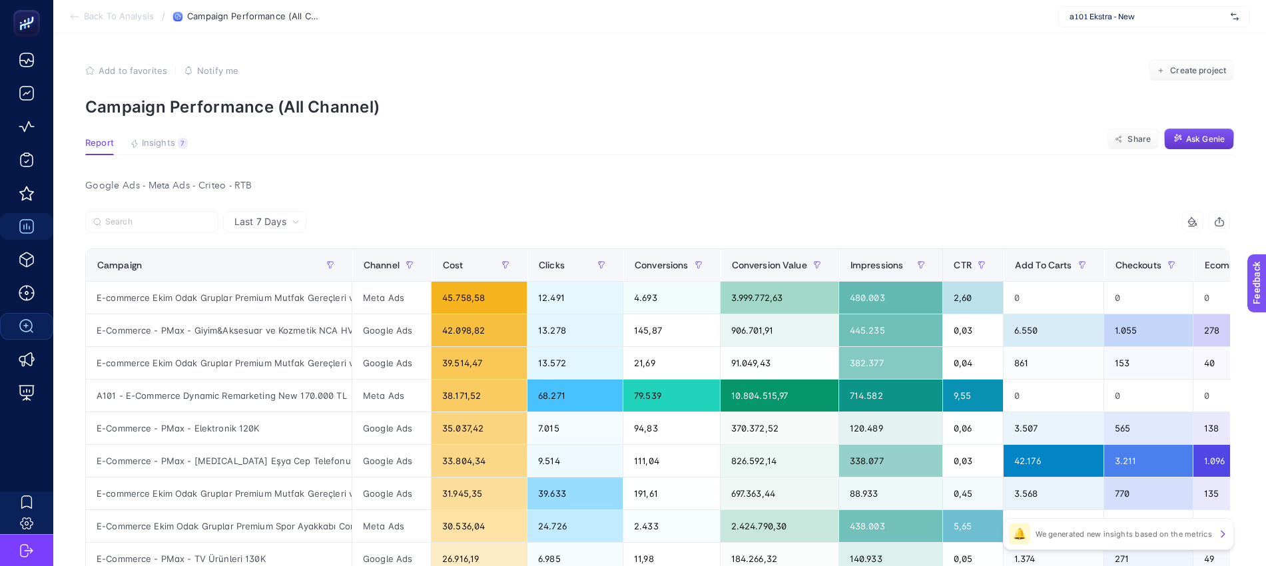
click at [1201, 142] on span "Ask Genie" at bounding box center [1205, 139] width 39 height 11
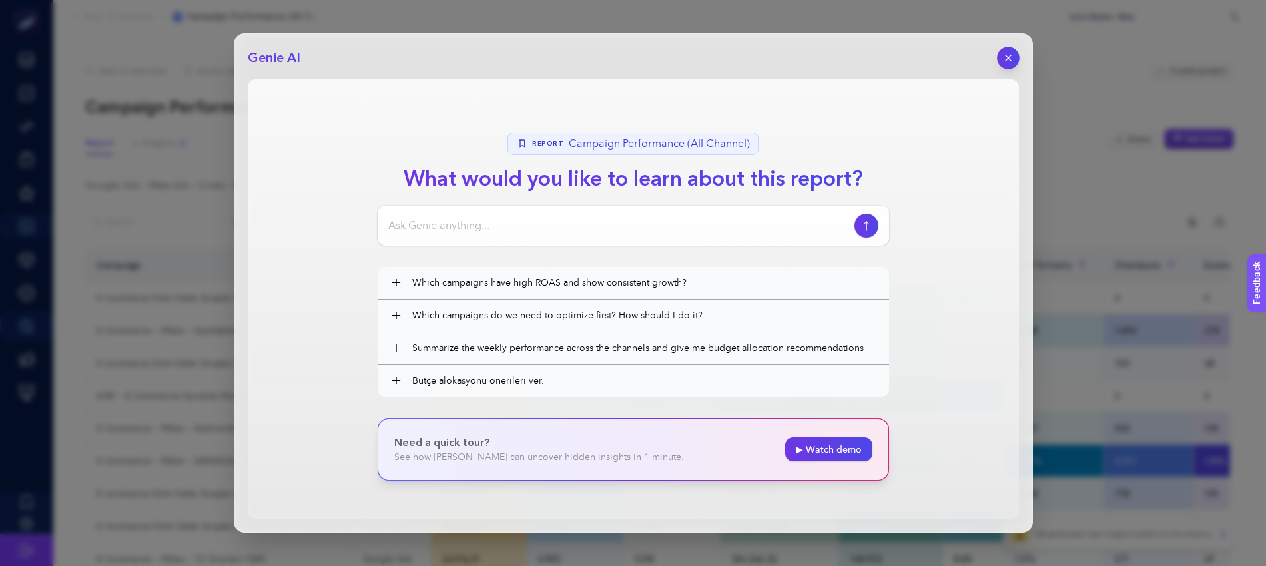
click at [1002, 56] on icon "button" at bounding box center [1007, 58] width 11 height 11
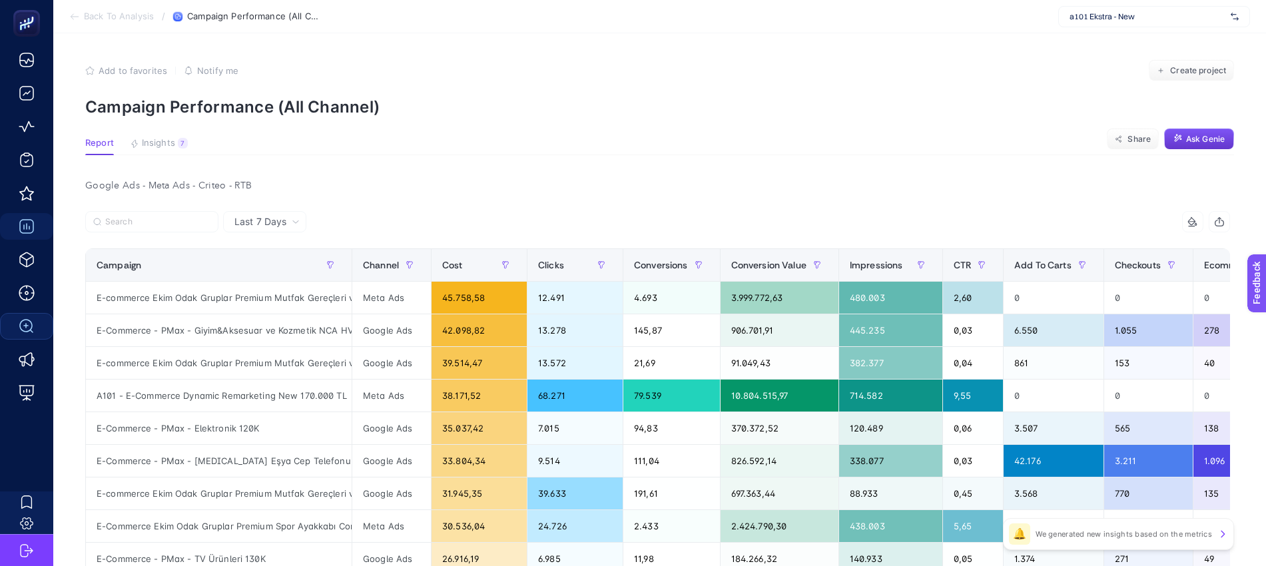
click at [1113, 21] on span "a101 Ekstra - New" at bounding box center [1147, 16] width 156 height 11
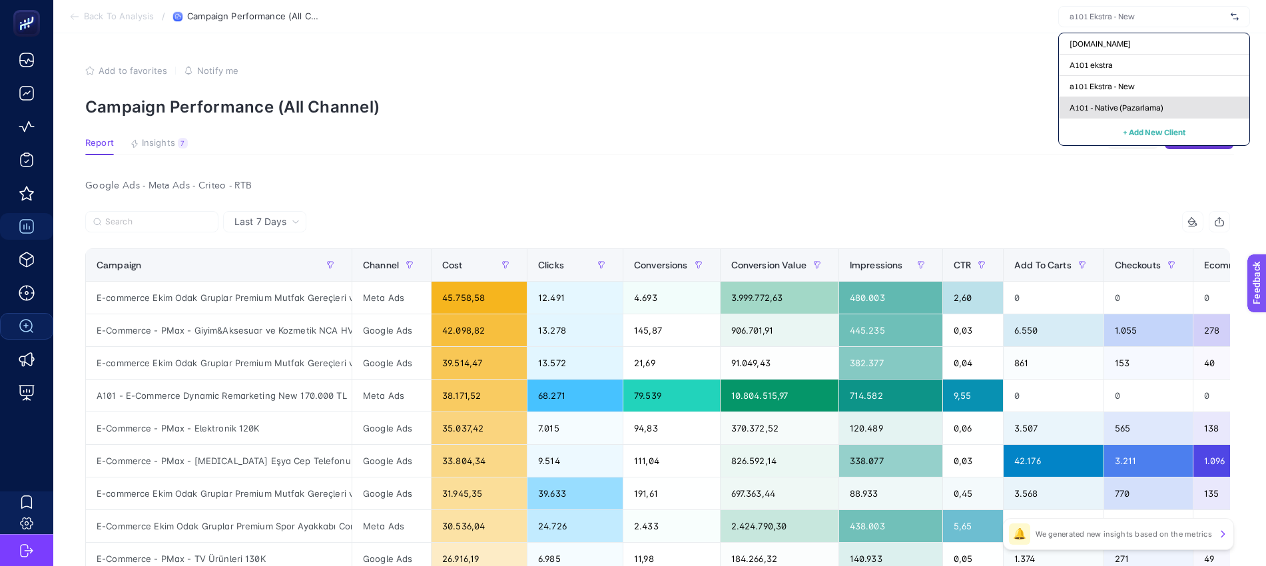
click at [1121, 99] on div "A101 - Native (Pazarlama)" at bounding box center [1154, 107] width 190 height 21
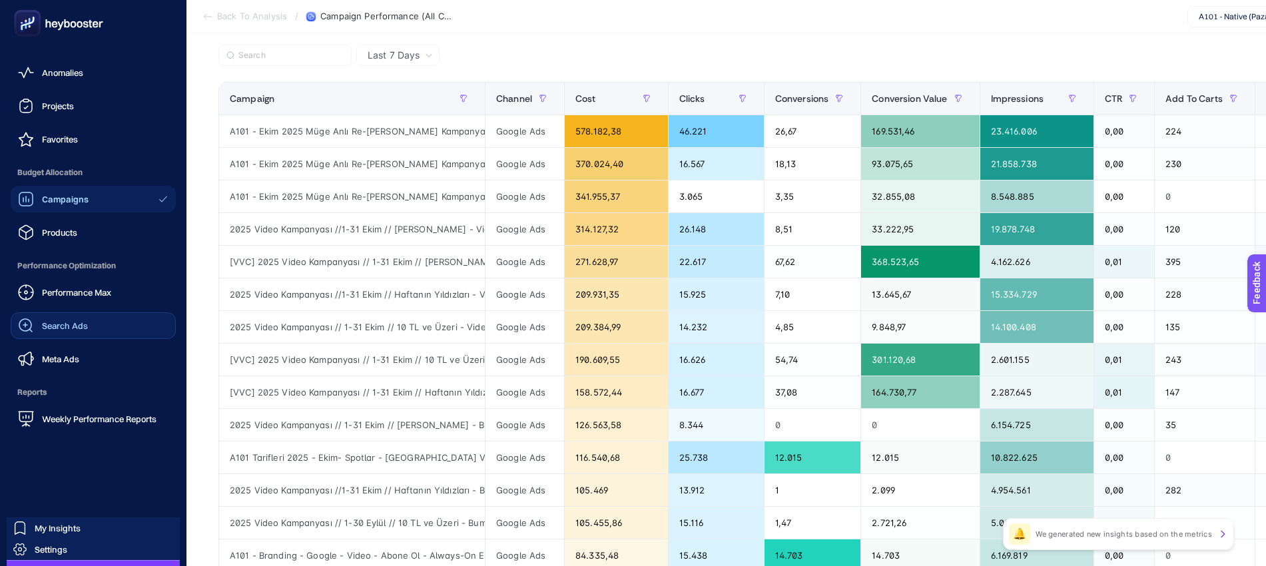
scroll to position [80, 0]
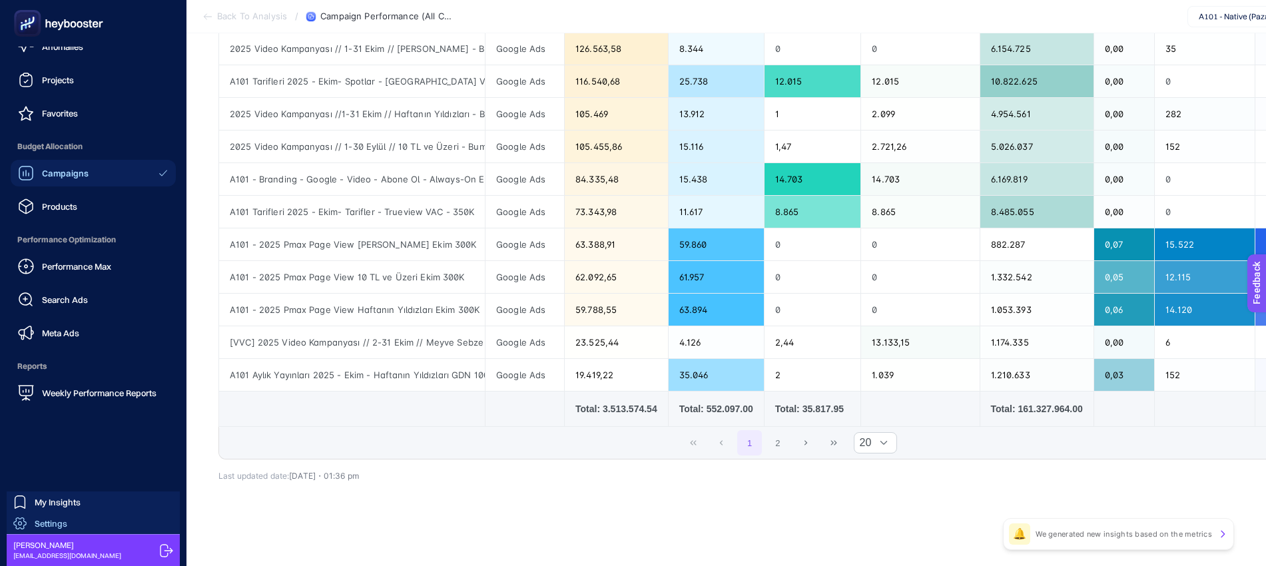
click at [49, 517] on div "Settings" at bounding box center [40, 523] width 54 height 13
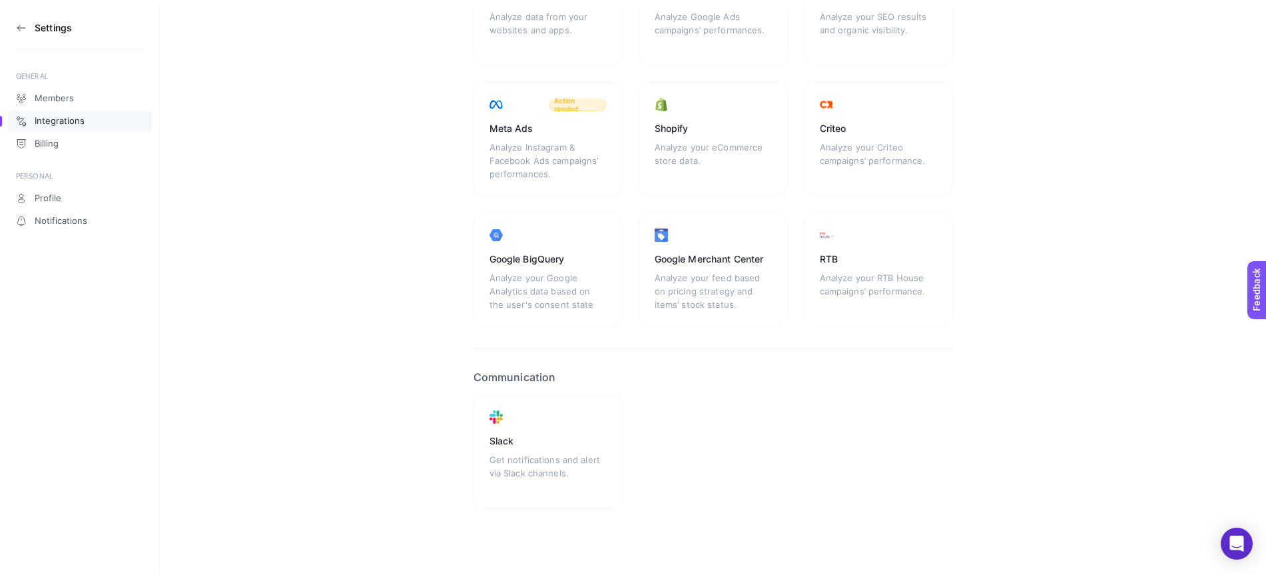
scroll to position [181, 0]
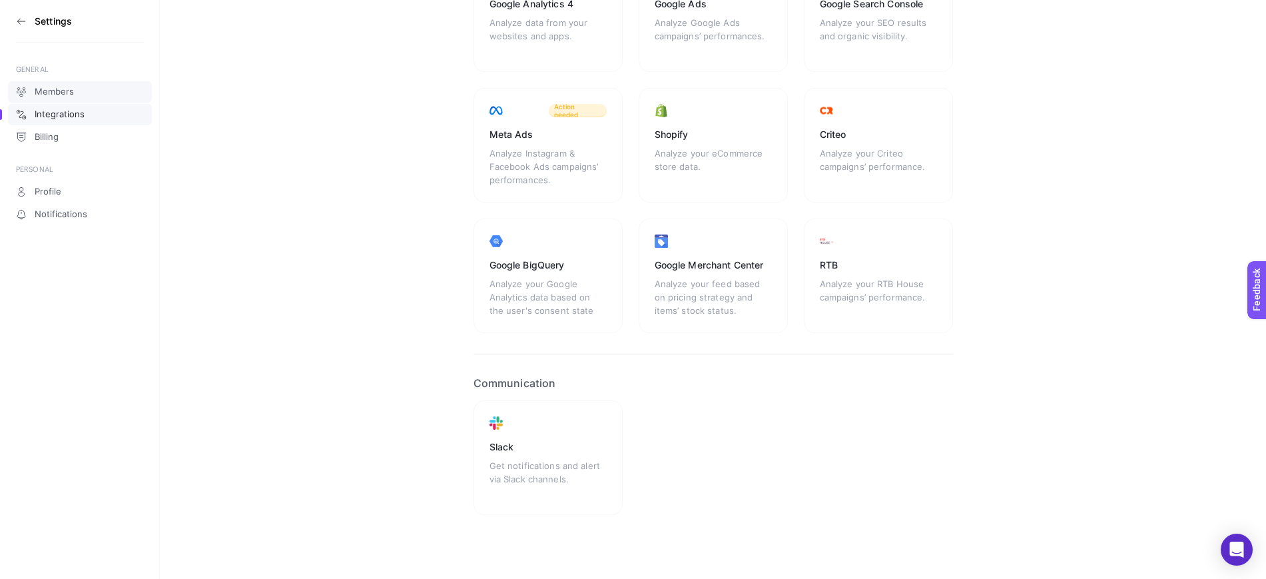
click at [65, 95] on span "Members" at bounding box center [54, 92] width 39 height 11
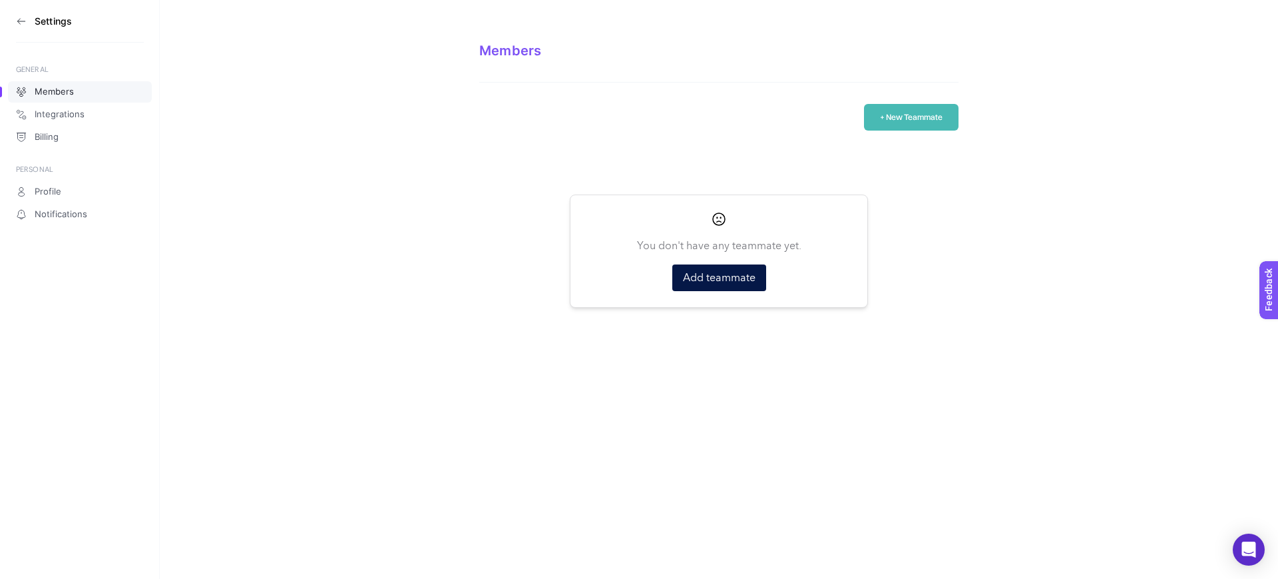
click at [937, 115] on button "+ New Teammate" at bounding box center [911, 117] width 95 height 27
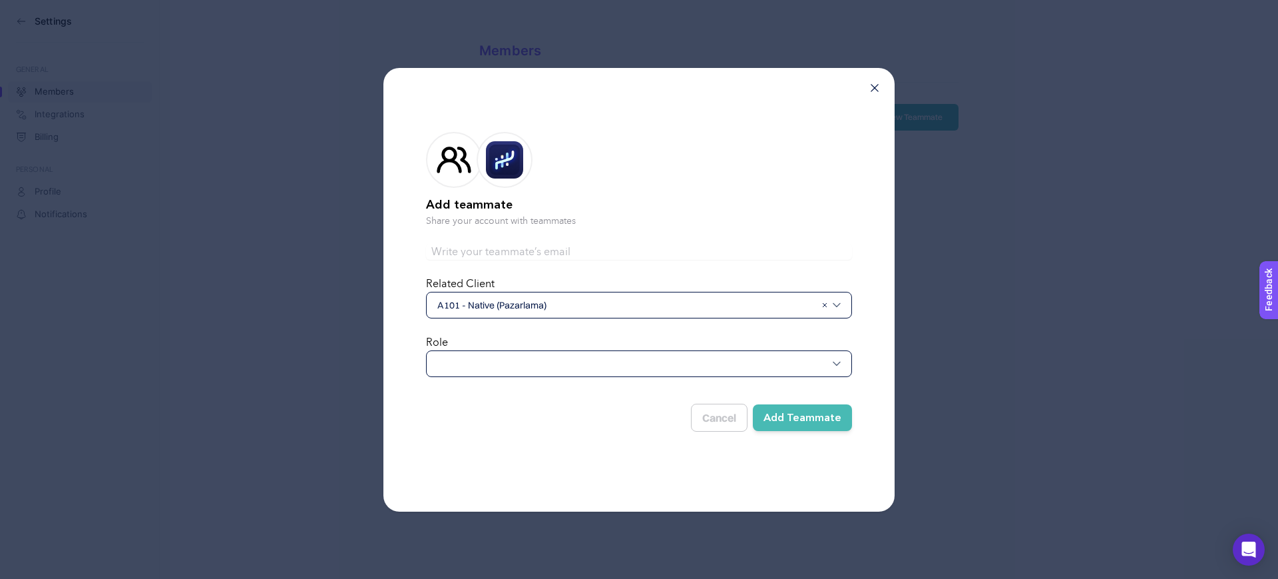
click at [494, 256] on input "text" at bounding box center [639, 252] width 426 height 16
type input "emre.karakuzu@nativemedia.com.tr"
click at [529, 360] on div at bounding box center [639, 363] width 426 height 27
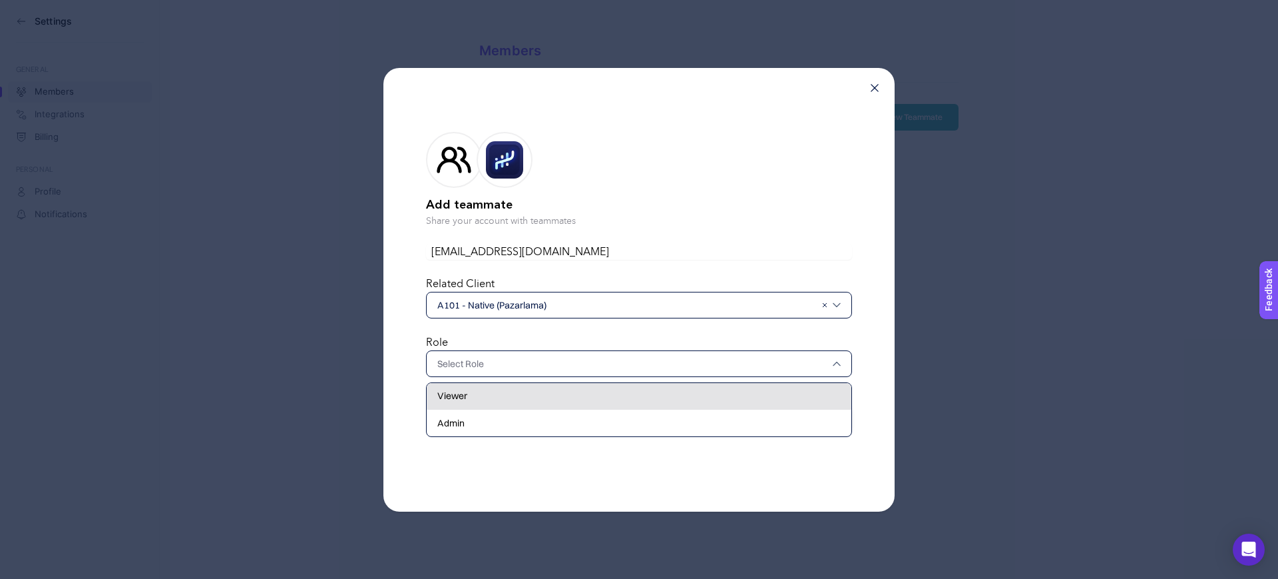
click at [495, 401] on div "Viewer" at bounding box center [639, 396] width 425 height 27
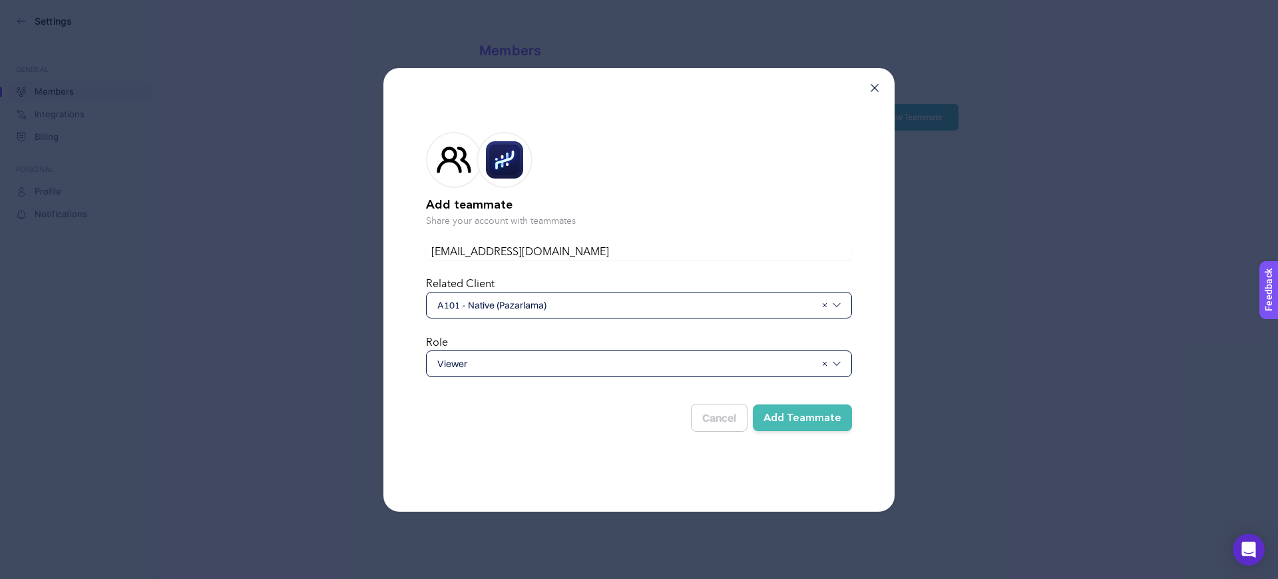
click at [802, 417] on button "Add Teammate" at bounding box center [802, 417] width 99 height 27
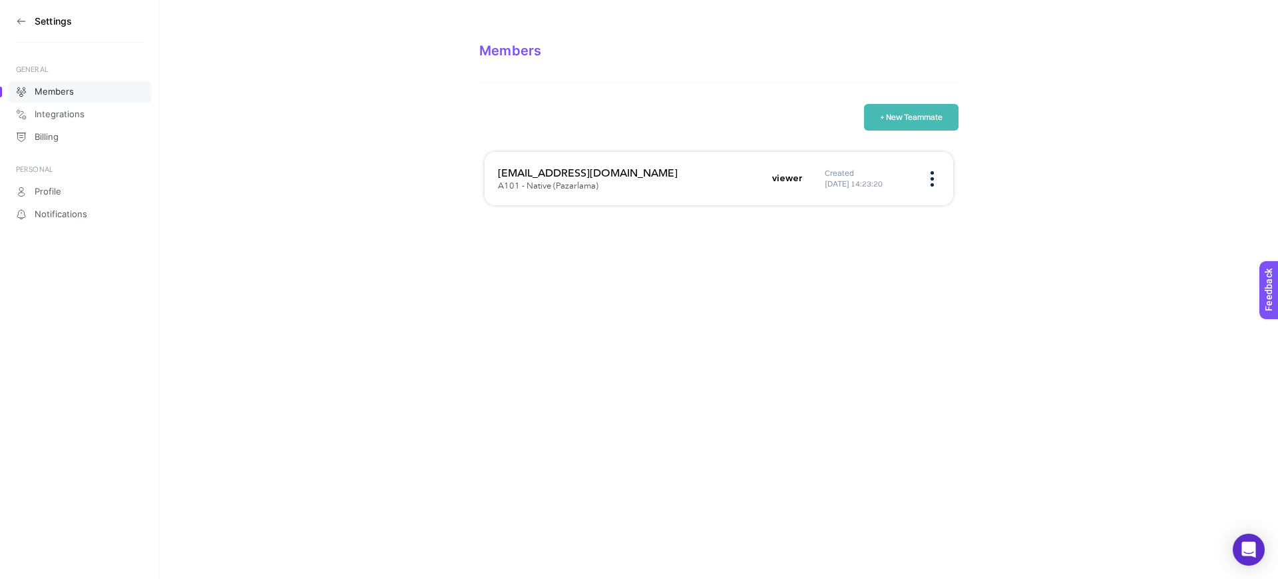
click at [896, 117] on button "+ New Teammate" at bounding box center [911, 117] width 95 height 27
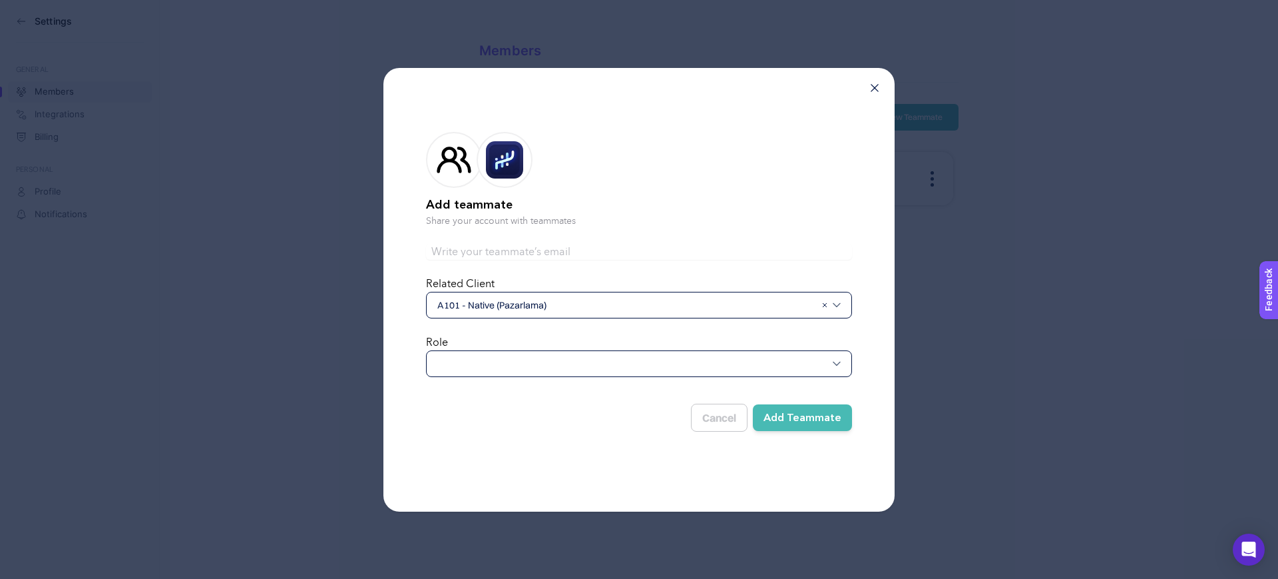
click at [505, 240] on form "Add teammate Share your account with teammates Related Client A101 - Native (Pa…" at bounding box center [639, 279] width 426 height 337
click at [503, 248] on input "text" at bounding box center [639, 252] width 426 height 16
click at [501, 248] on input "text" at bounding box center [639, 252] width 426 height 16
click at [499, 248] on input "de" at bounding box center [639, 252] width 426 height 16
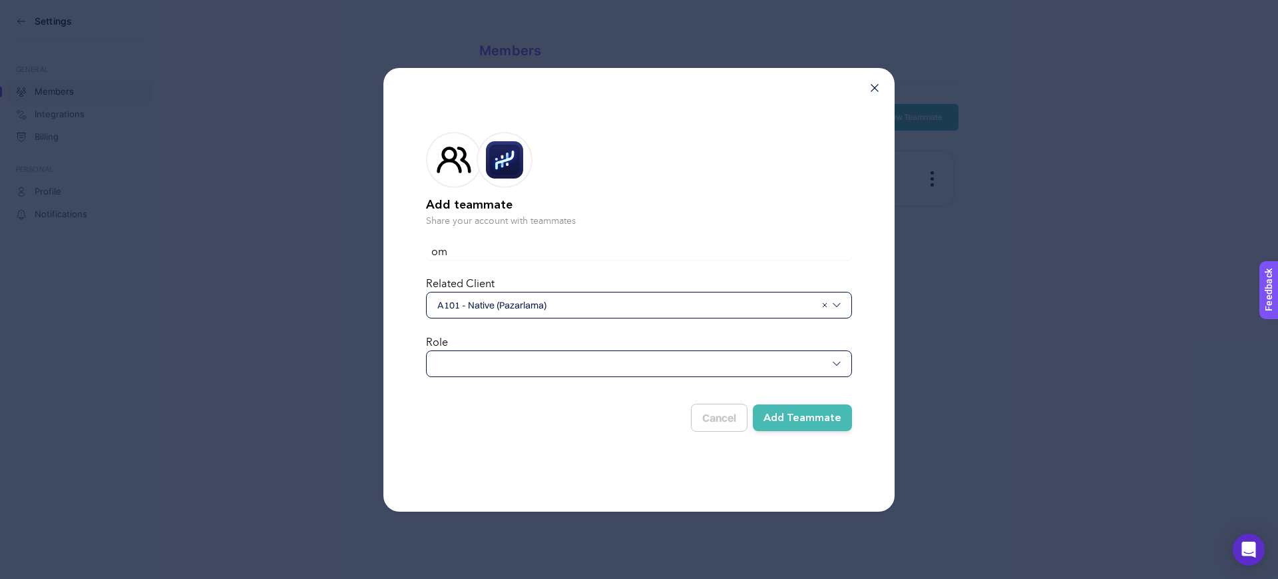
type input "omer.herdem@natiivemedia.com.tr"
click at [587, 363] on div at bounding box center [639, 363] width 426 height 27
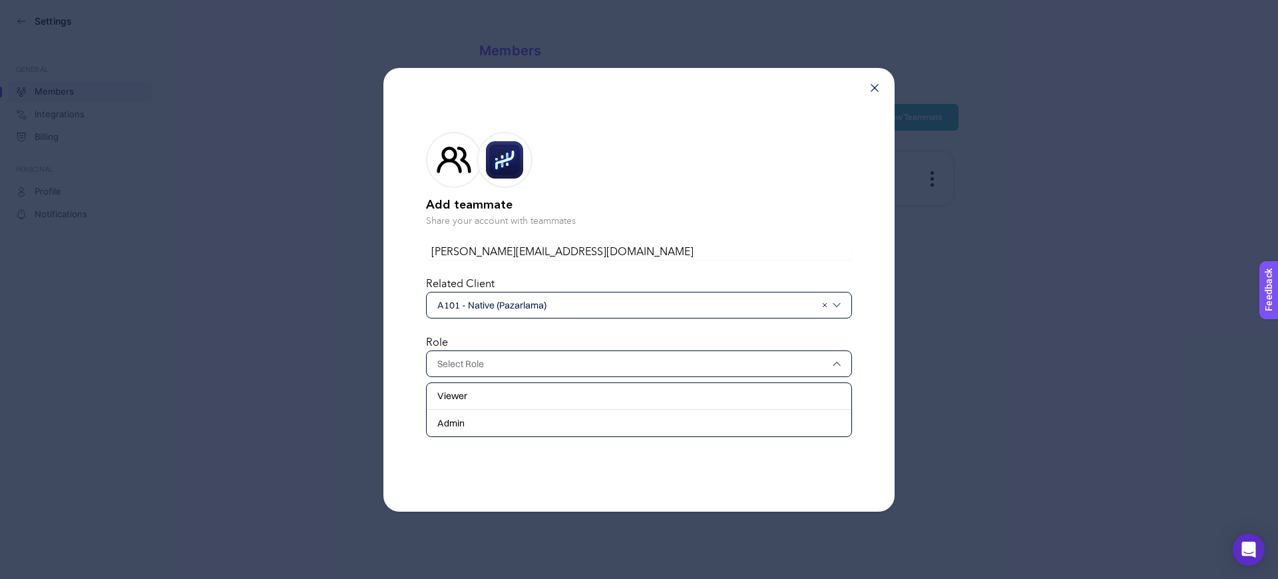
drag, startPoint x: 489, startPoint y: 392, endPoint x: 523, endPoint y: 406, distance: 37.6
click at [489, 393] on div "Viewer" at bounding box center [639, 396] width 425 height 27
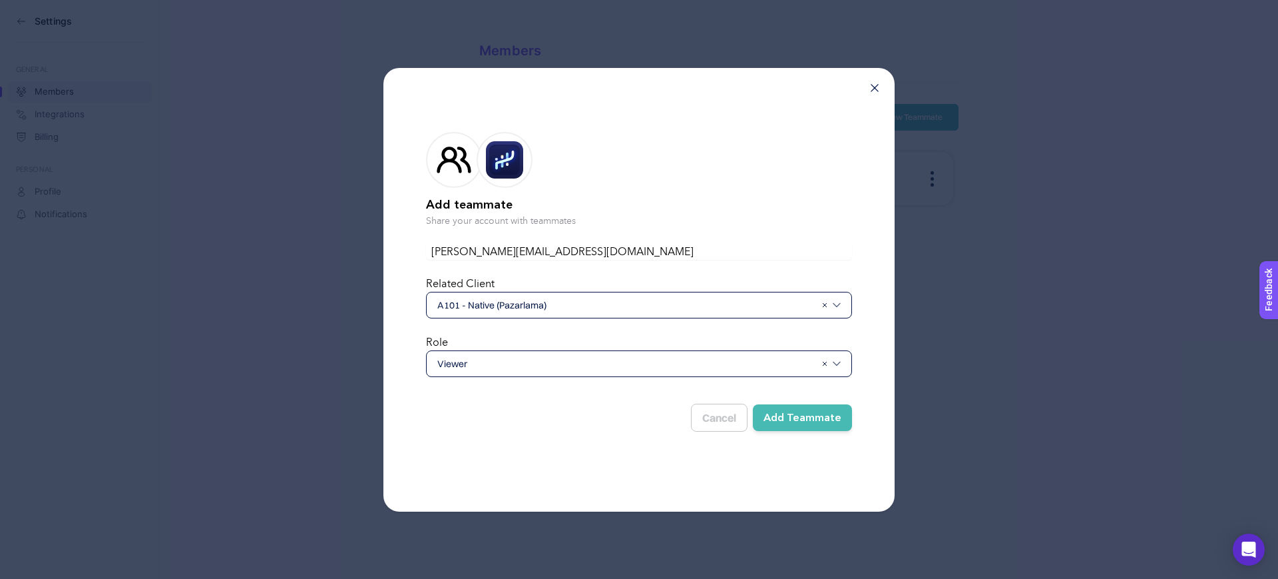
click at [803, 417] on button "Add Teammate" at bounding box center [802, 417] width 99 height 27
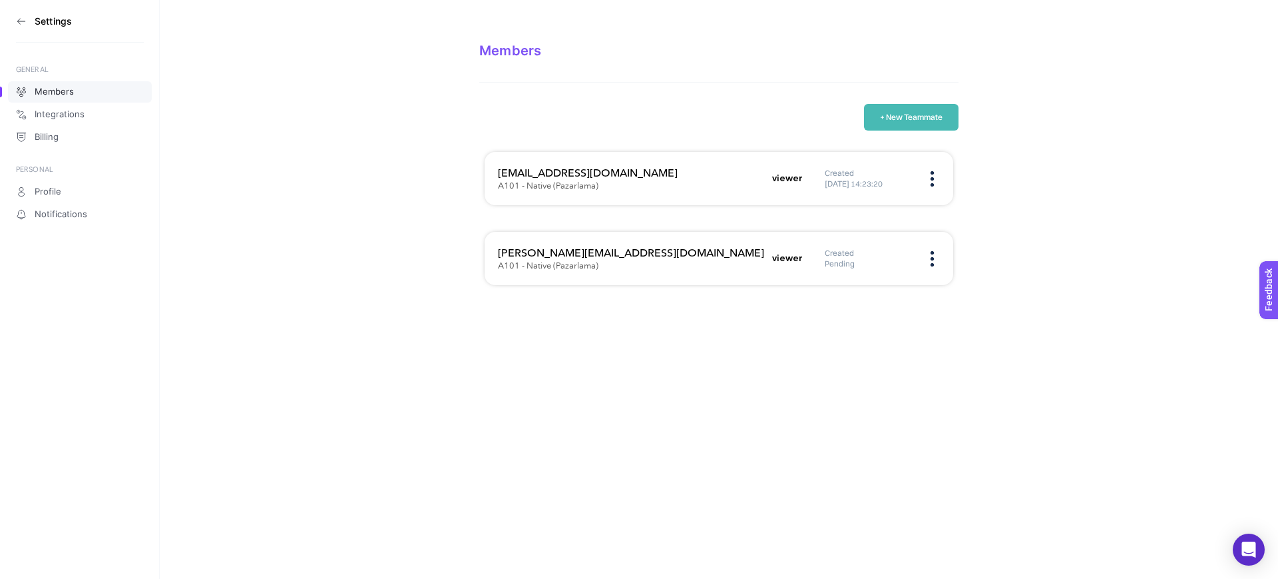
click at [904, 105] on button "+ New Teammate" at bounding box center [911, 117] width 95 height 27
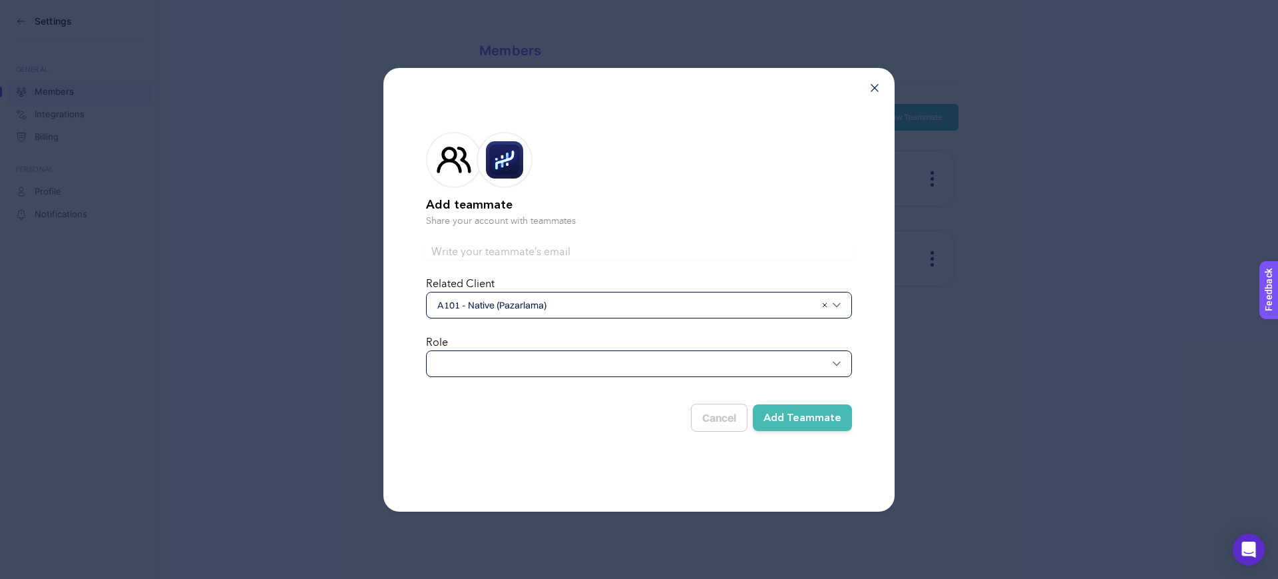
click at [539, 244] on div at bounding box center [639, 252] width 426 height 16
drag, startPoint x: 539, startPoint y: 242, endPoint x: 543, endPoint y: 254, distance: 12.2
click at [539, 244] on div at bounding box center [639, 252] width 426 height 16
click at [543, 254] on input "text" at bounding box center [639, 252] width 426 height 16
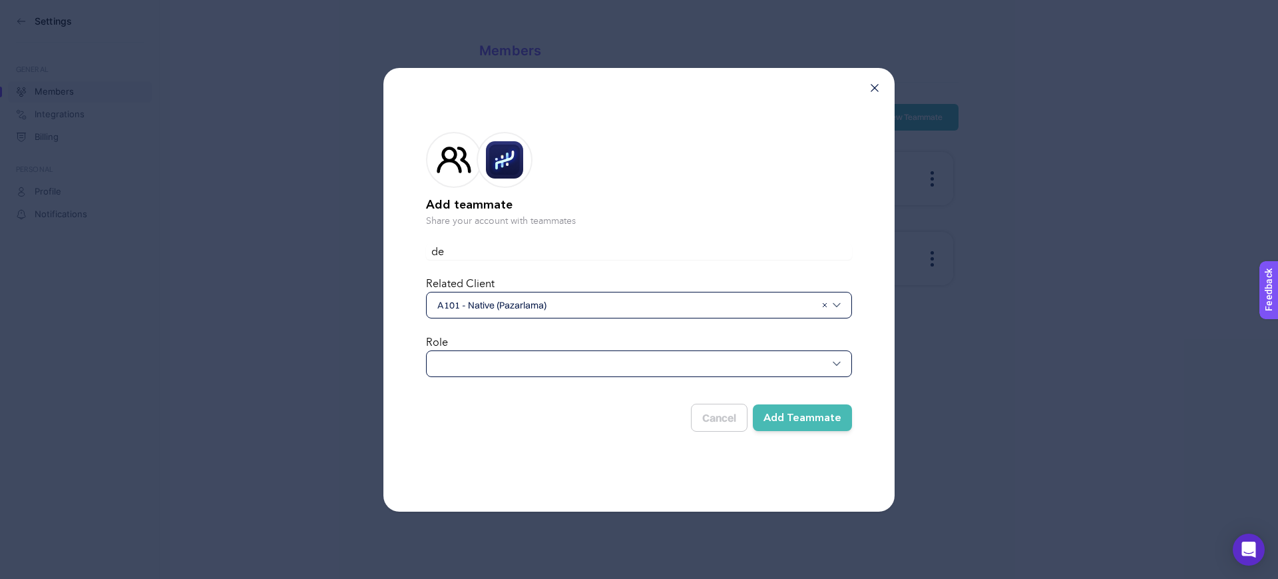
type input "delal.karaogul@nativemedia.com.tr"
drag, startPoint x: 544, startPoint y: 360, endPoint x: 537, endPoint y: 375, distance: 17.0
click at [544, 360] on div at bounding box center [639, 363] width 426 height 27
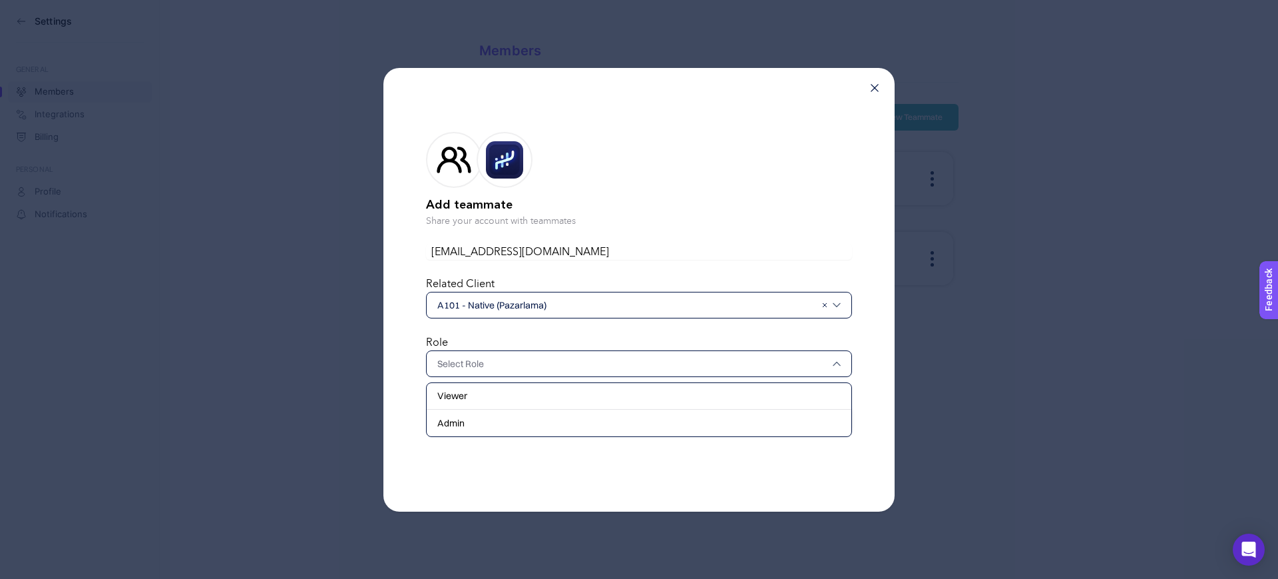
click at [532, 392] on div "Viewer" at bounding box center [639, 396] width 425 height 27
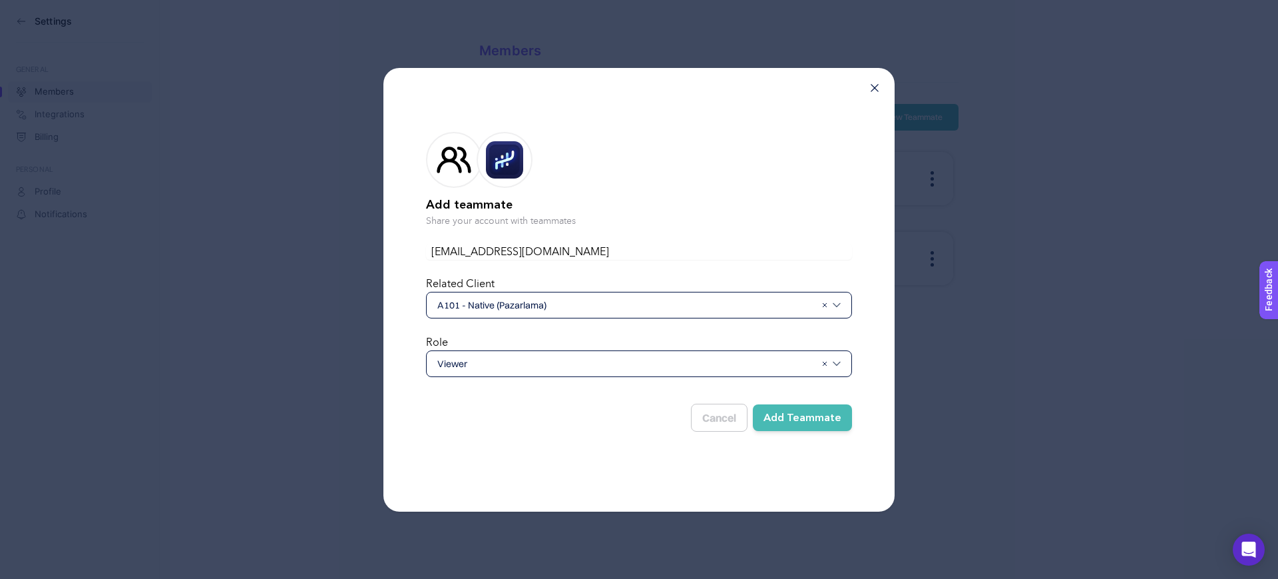
click at [798, 425] on button "Add Teammate" at bounding box center [802, 417] width 99 height 27
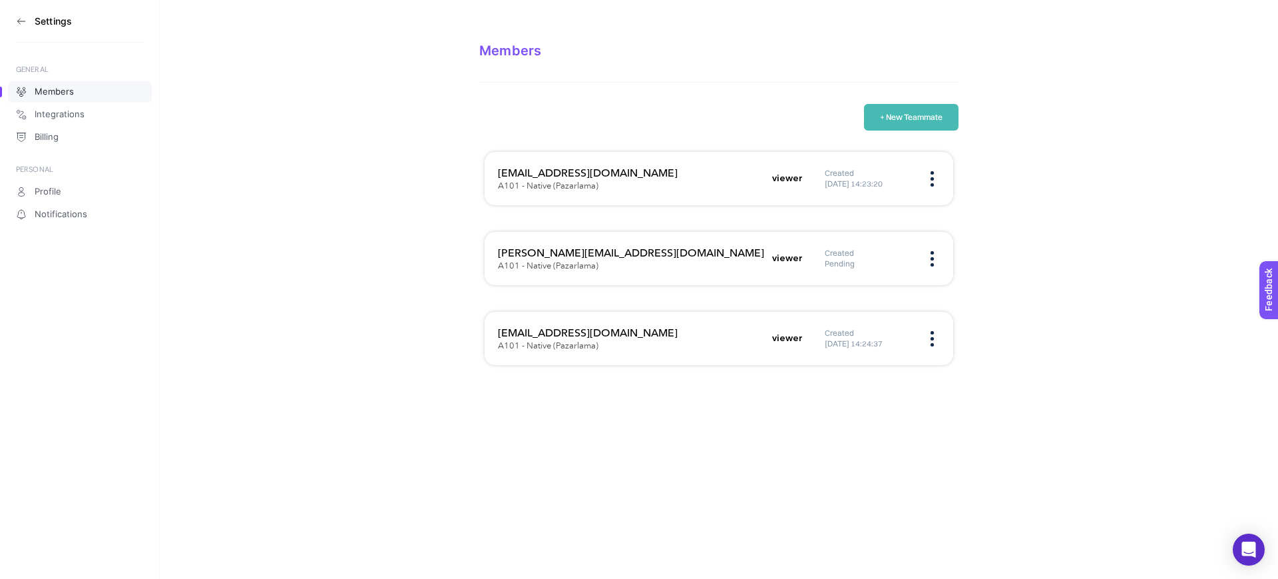
click at [902, 113] on button "+ New Teammate" at bounding box center [911, 117] width 95 height 27
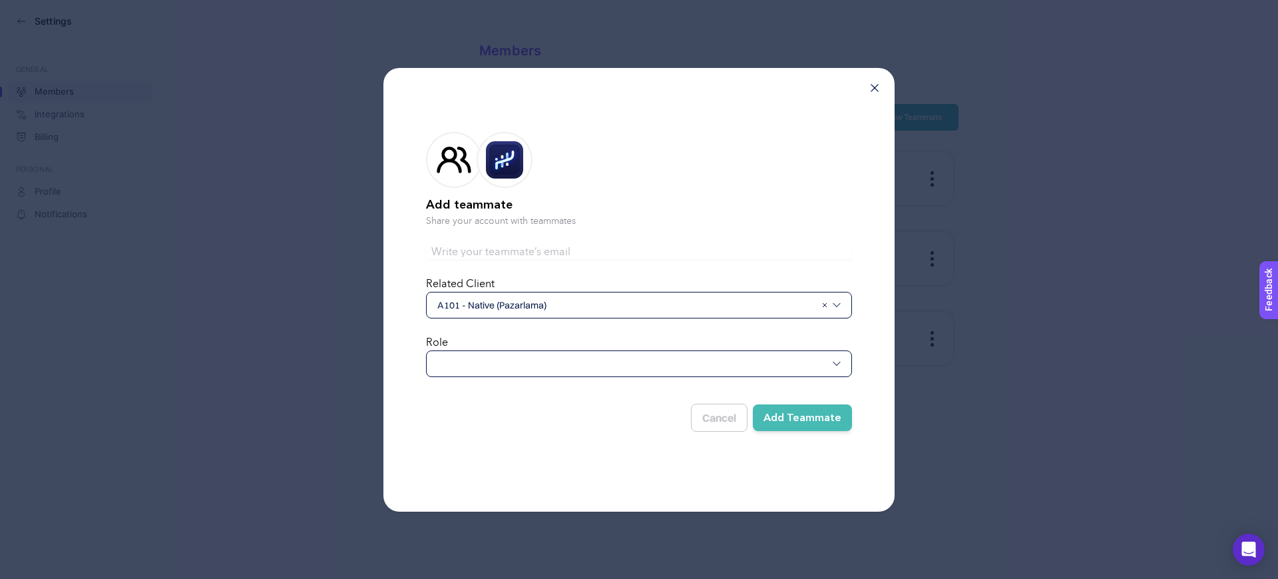
click at [515, 240] on form "Add teammate Share your account with teammates Related Client A101 - Native (Pa…" at bounding box center [639, 279] width 426 height 337
click at [517, 255] on input "text" at bounding box center [639, 252] width 426 height 16
type input "imran.topkaraoglu@nativemedia.com.tr"
click at [605, 368] on div at bounding box center [639, 363] width 426 height 27
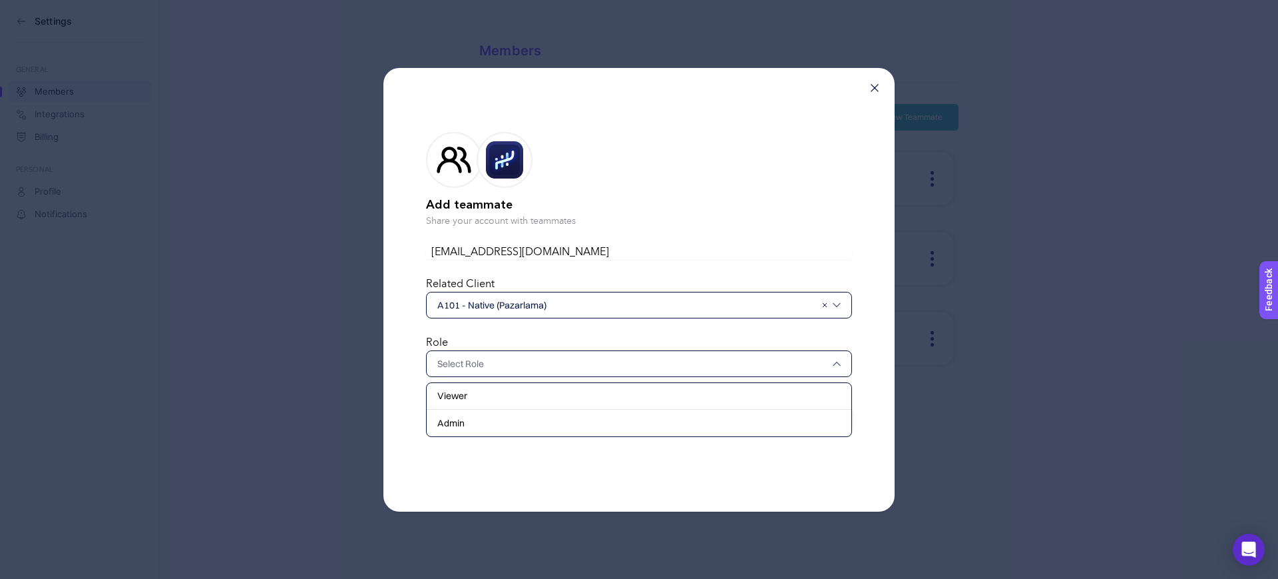
drag, startPoint x: 572, startPoint y: 396, endPoint x: 599, endPoint y: 397, distance: 27.3
click at [572, 397] on div "Viewer" at bounding box center [639, 396] width 425 height 27
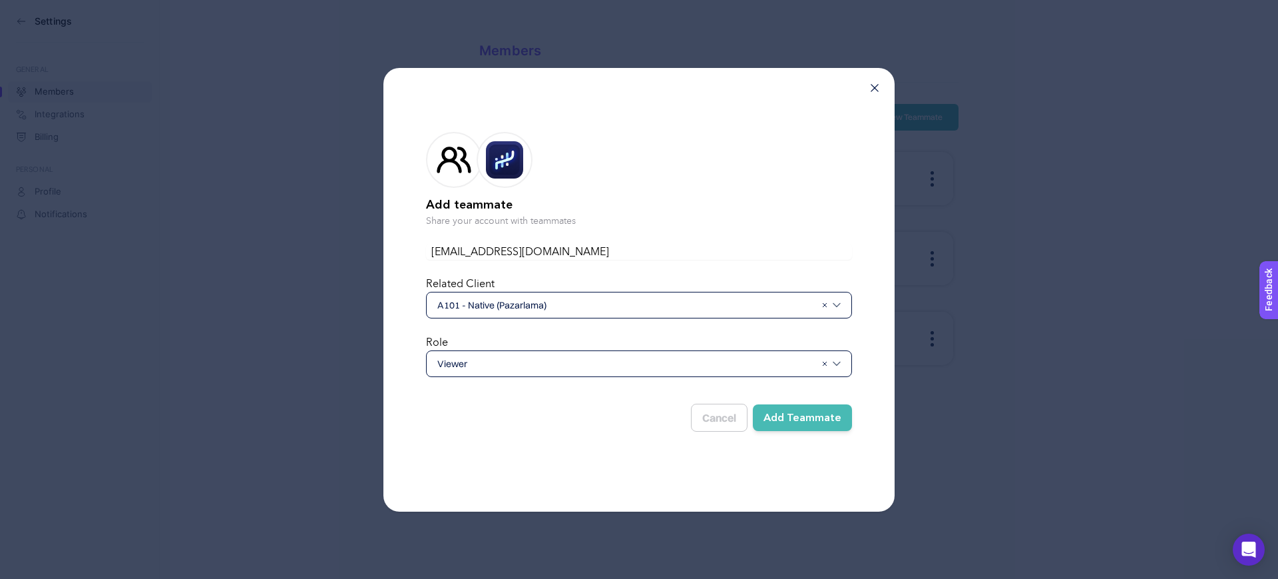
click at [800, 413] on button "Add Teammate" at bounding box center [802, 417] width 99 height 27
